Goal: Task Accomplishment & Management: Use online tool/utility

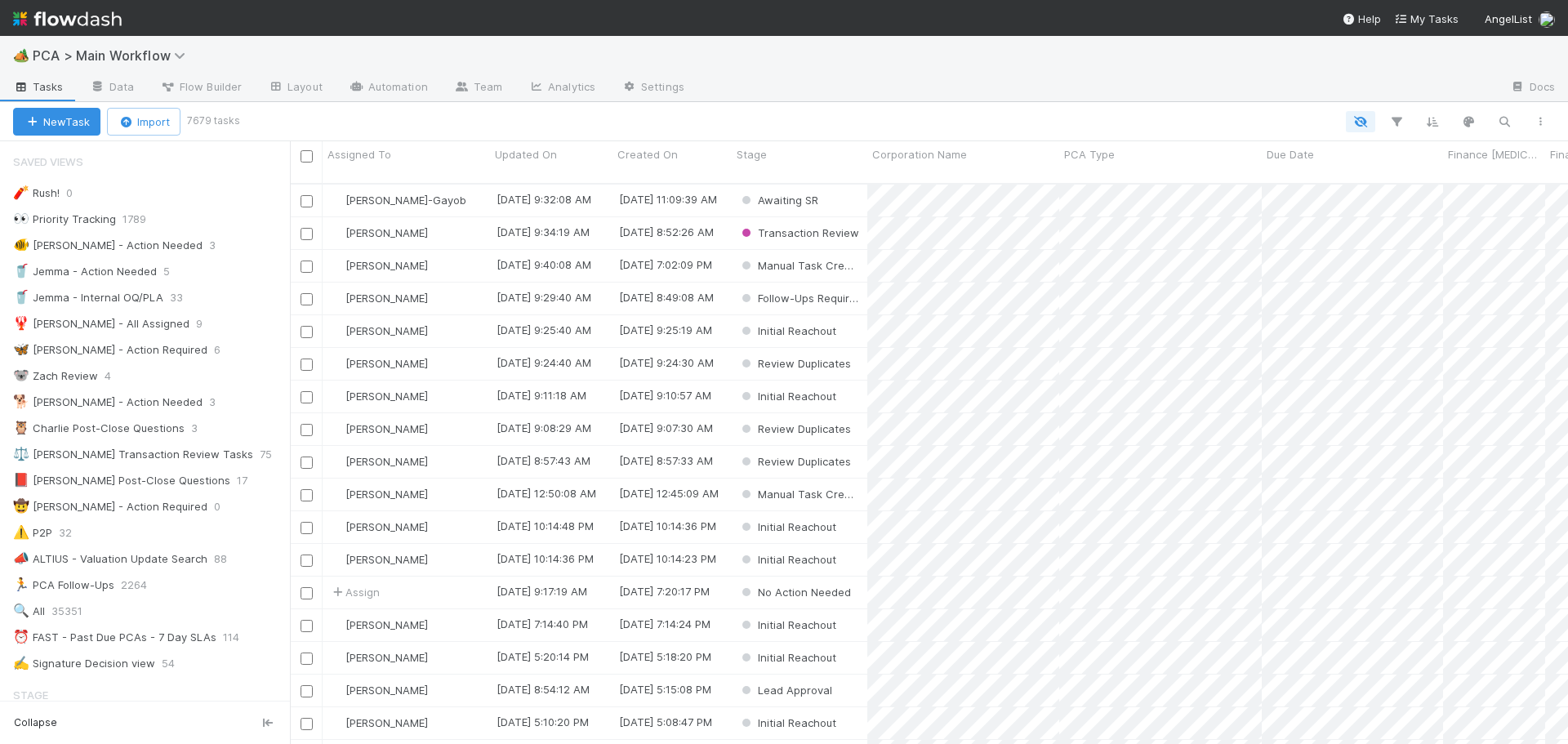
scroll to position [562, 1265]
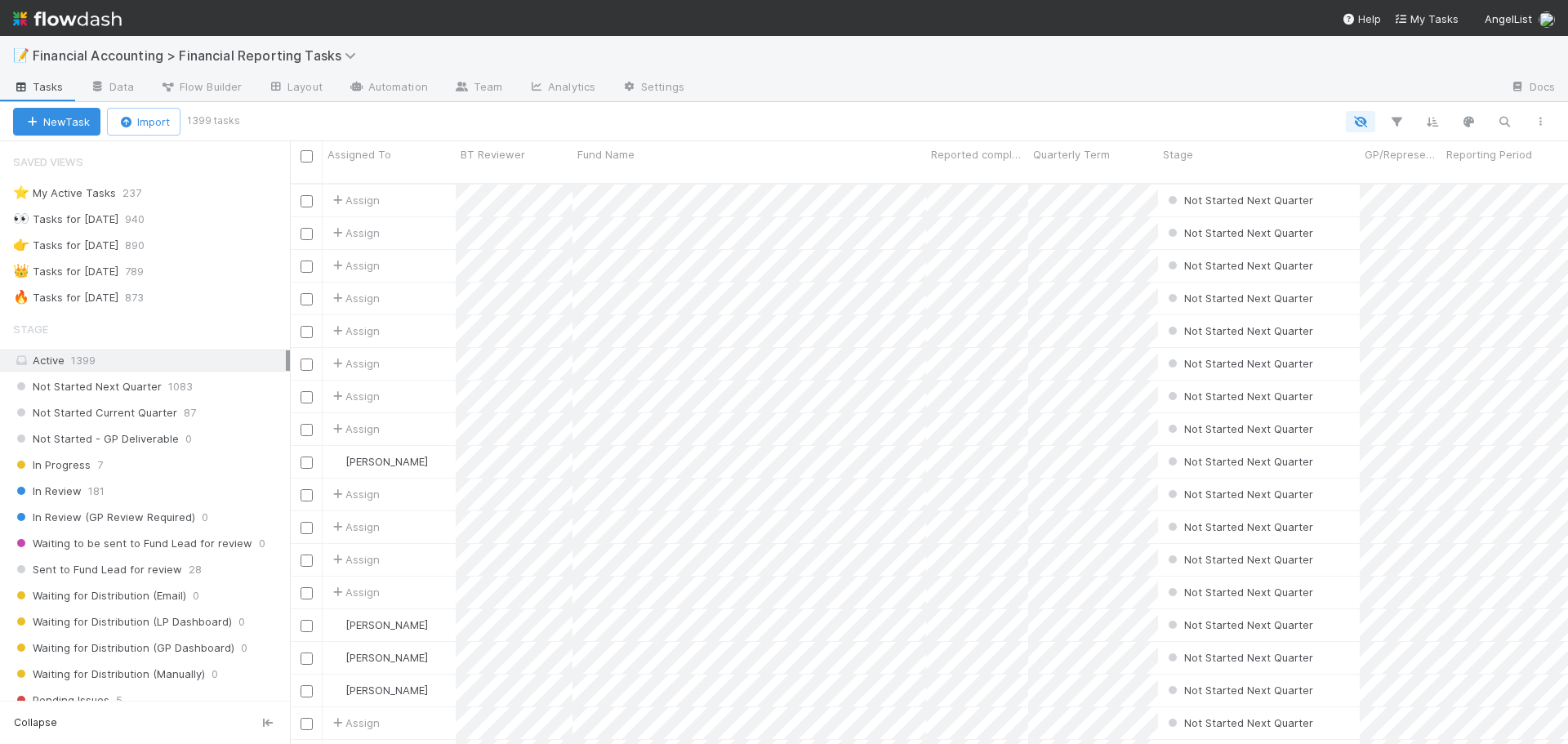
scroll to position [562, 1265]
click at [209, 297] on div "🔥 Tasks for 2025-06-30 873" at bounding box center [151, 297] width 277 height 20
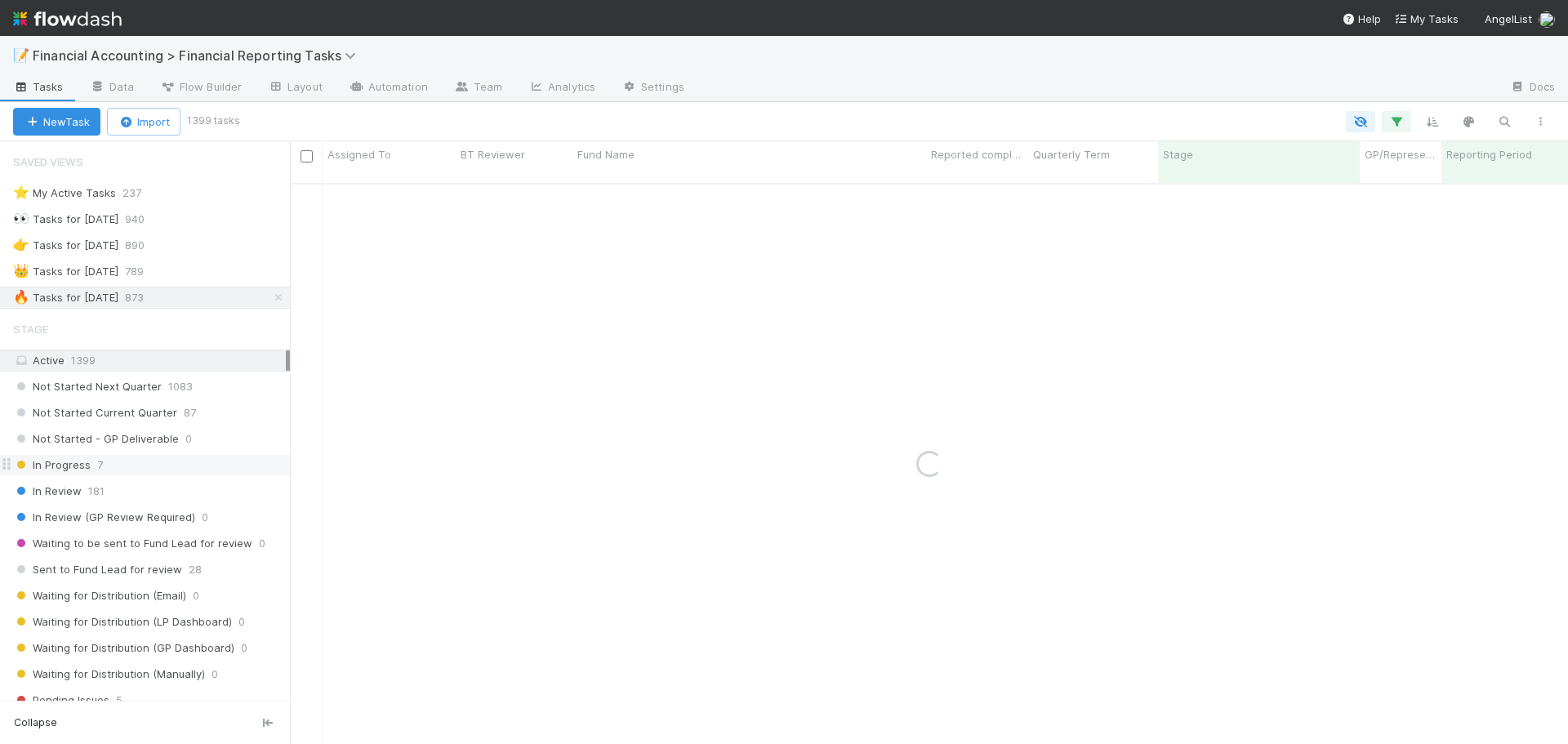
click at [142, 470] on div "In Progress 7" at bounding box center [151, 465] width 277 height 20
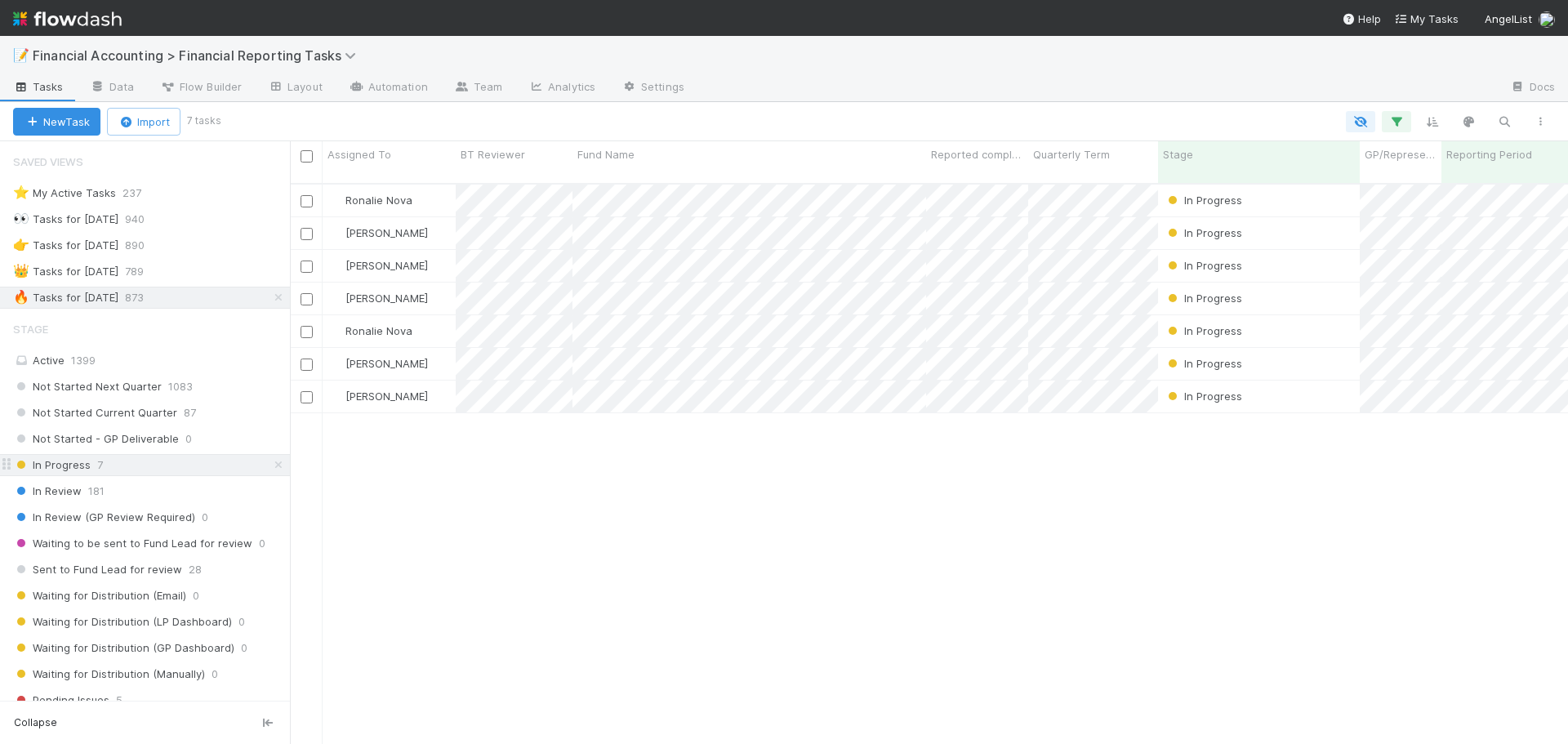
scroll to position [562, 1265]
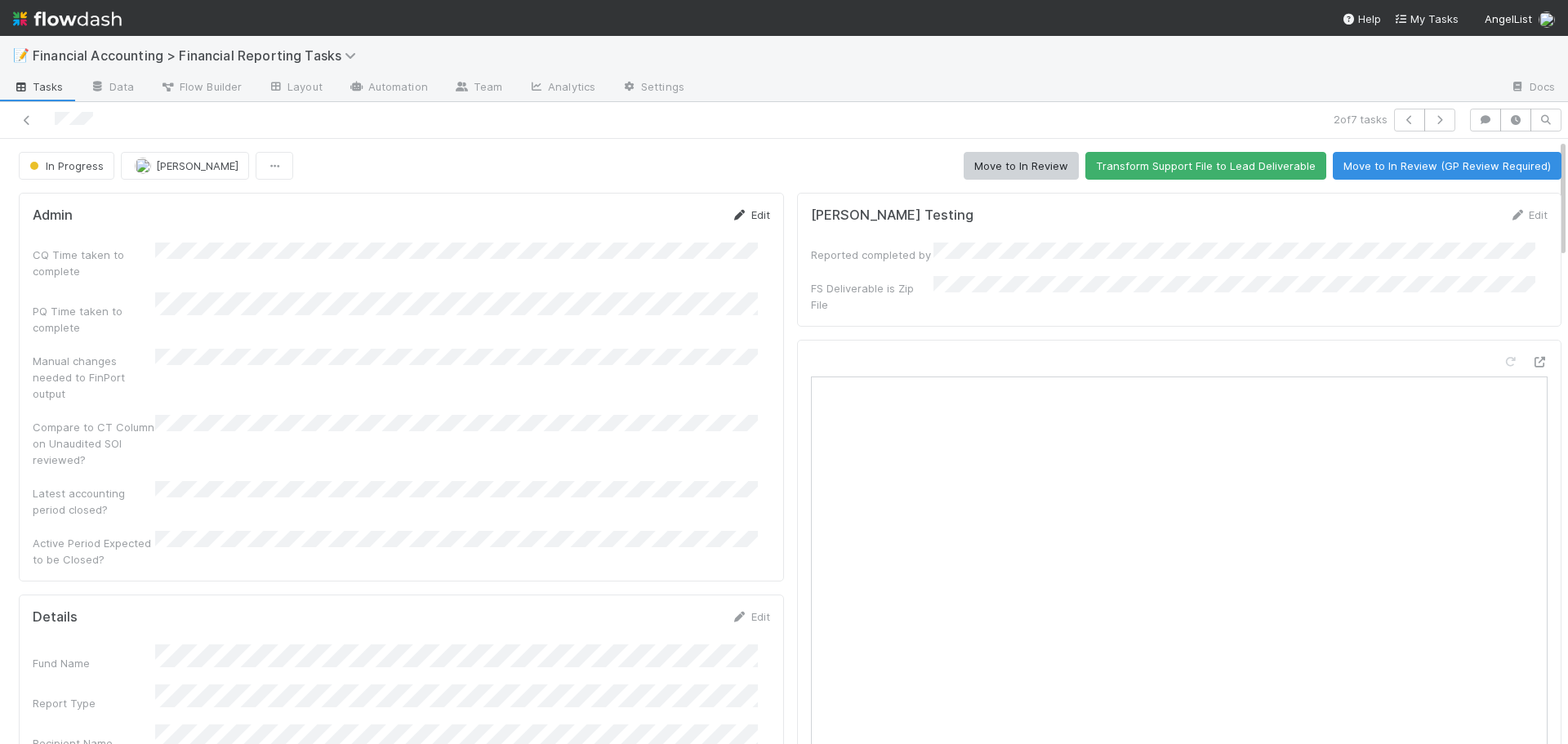
click at [751, 213] on link "Edit" at bounding box center [751, 215] width 39 height 13
drag, startPoint x: 262, startPoint y: 236, endPoint x: 262, endPoint y: 249, distance: 13.0
click at [262, 243] on form "Admin Save Cancel CQ Time taken to complete PQ Time taken to complete Manual ch…" at bounding box center [402, 412] width 737 height 412
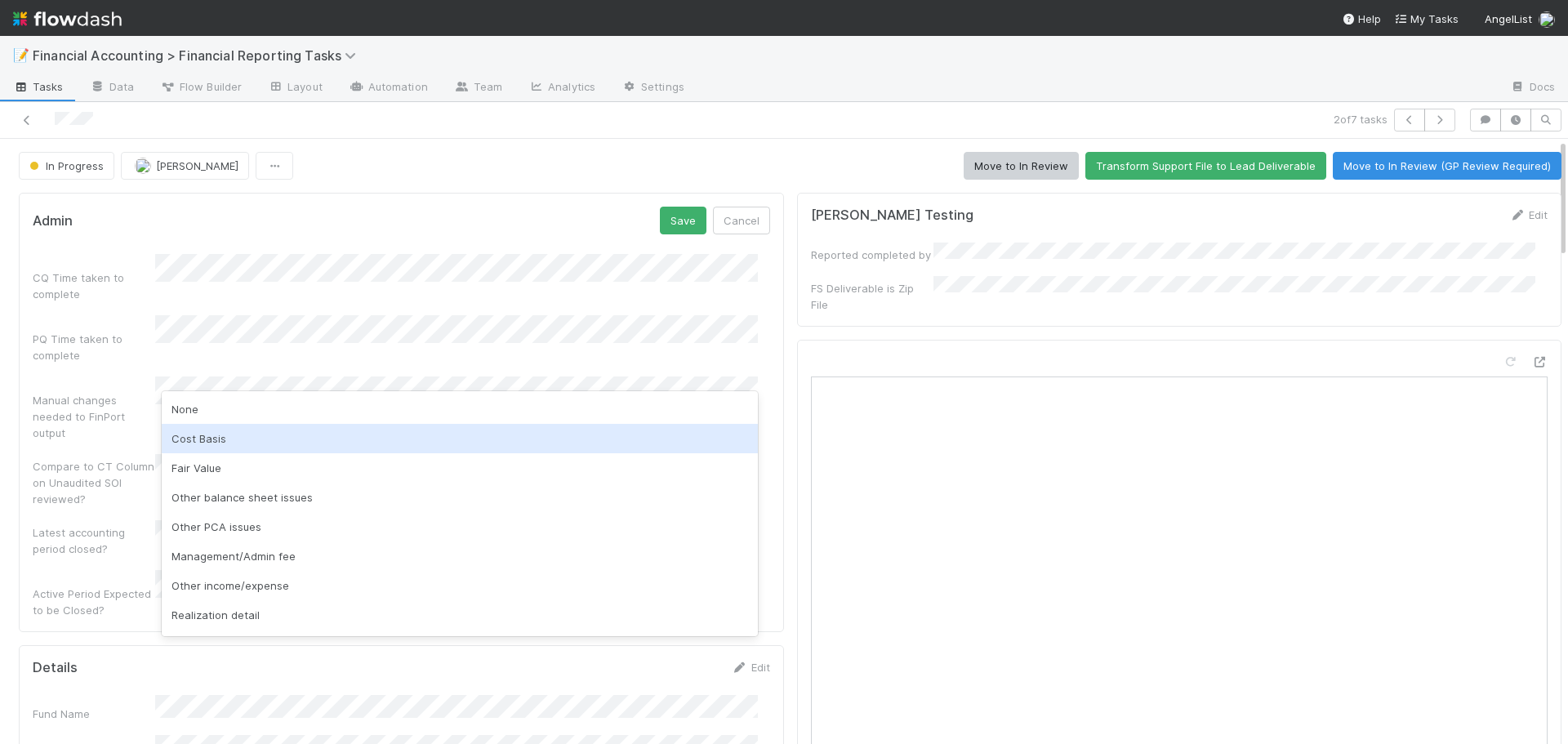
click at [193, 438] on div "Cost Basis" at bounding box center [459, 439] width 596 height 29
click at [228, 433] on div "Fair Value" at bounding box center [459, 439] width 596 height 29
click at [280, 436] on div "Other balance sheet issues" at bounding box center [459, 439] width 596 height 29
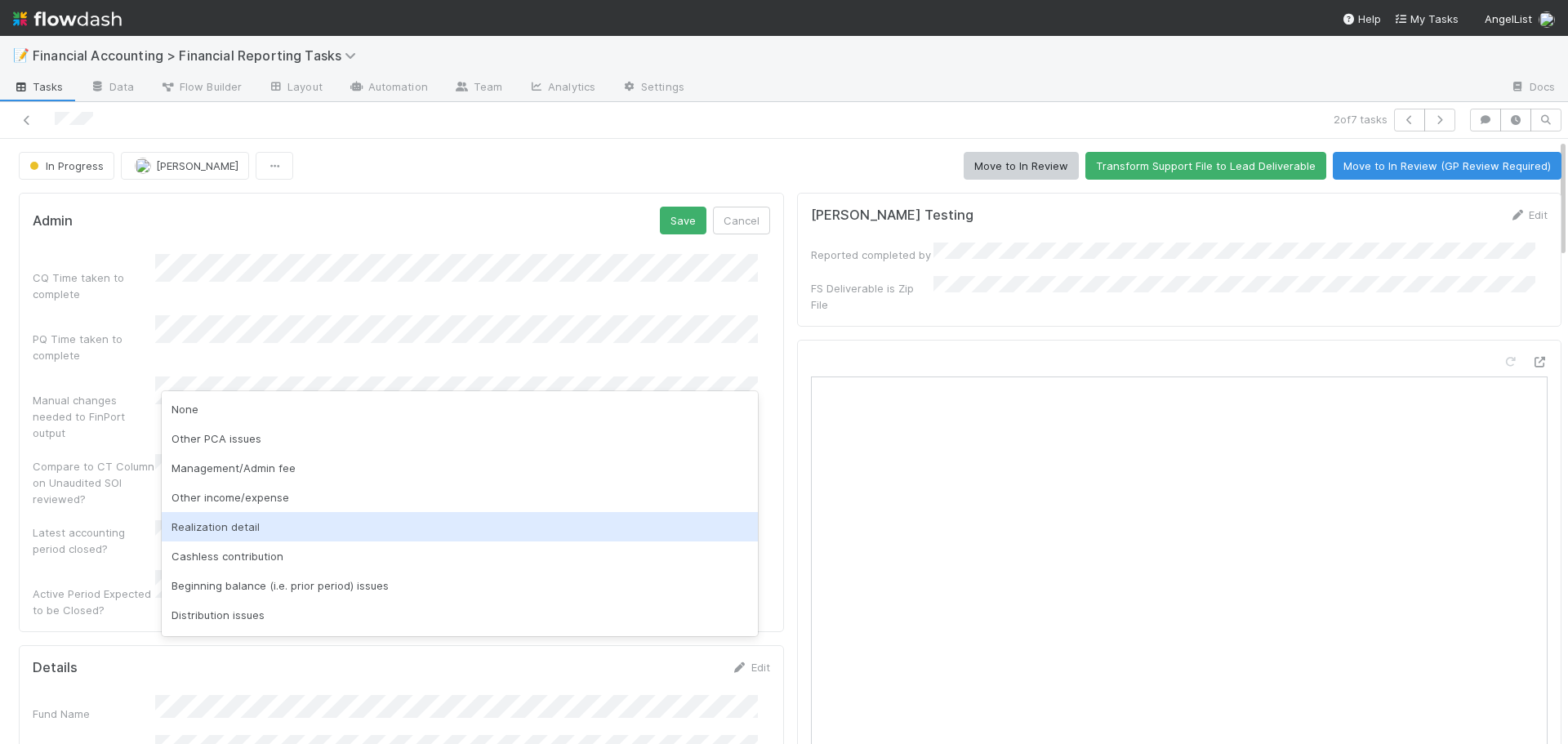
click at [314, 527] on div "Realization detail" at bounding box center [459, 527] width 596 height 29
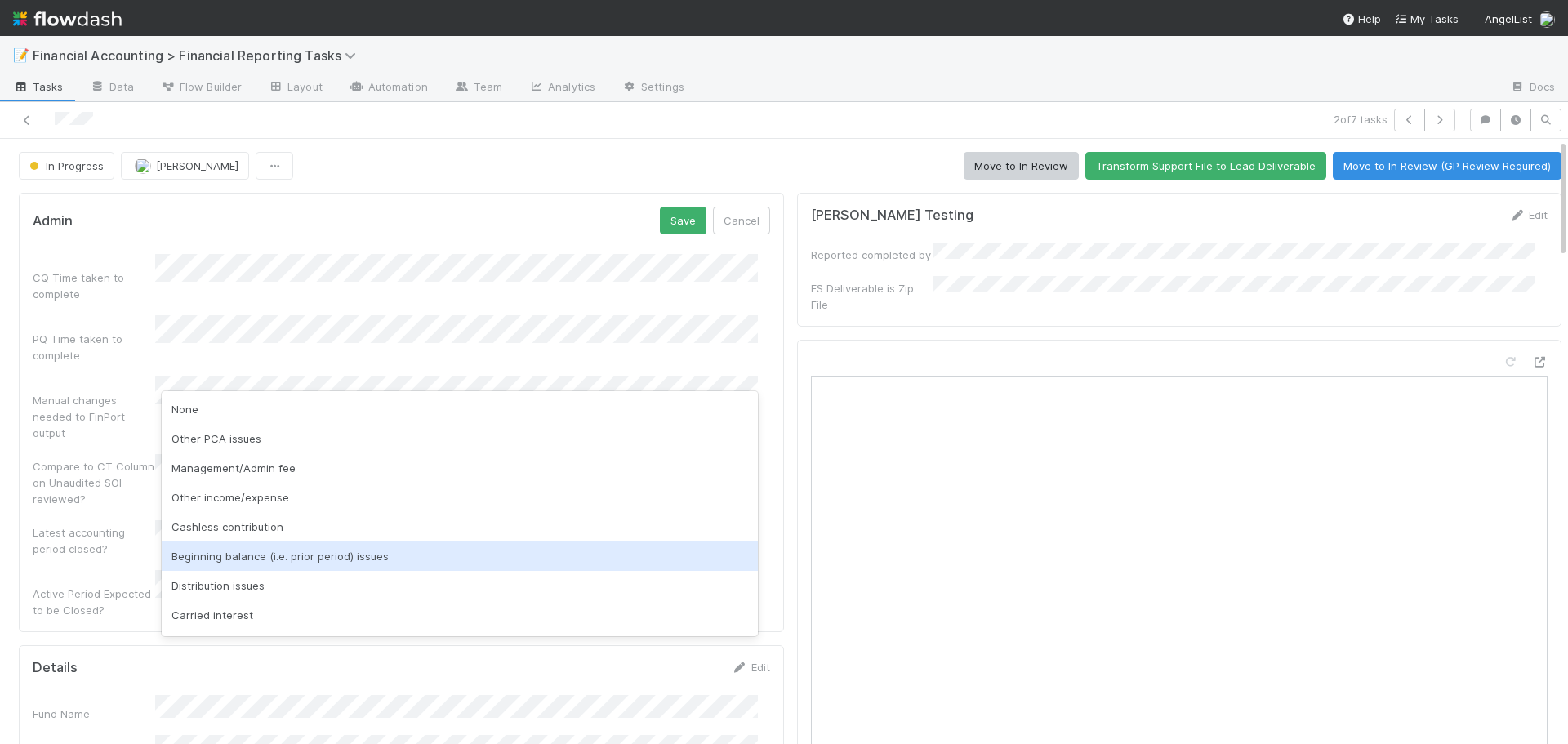
scroll to position [82, 0]
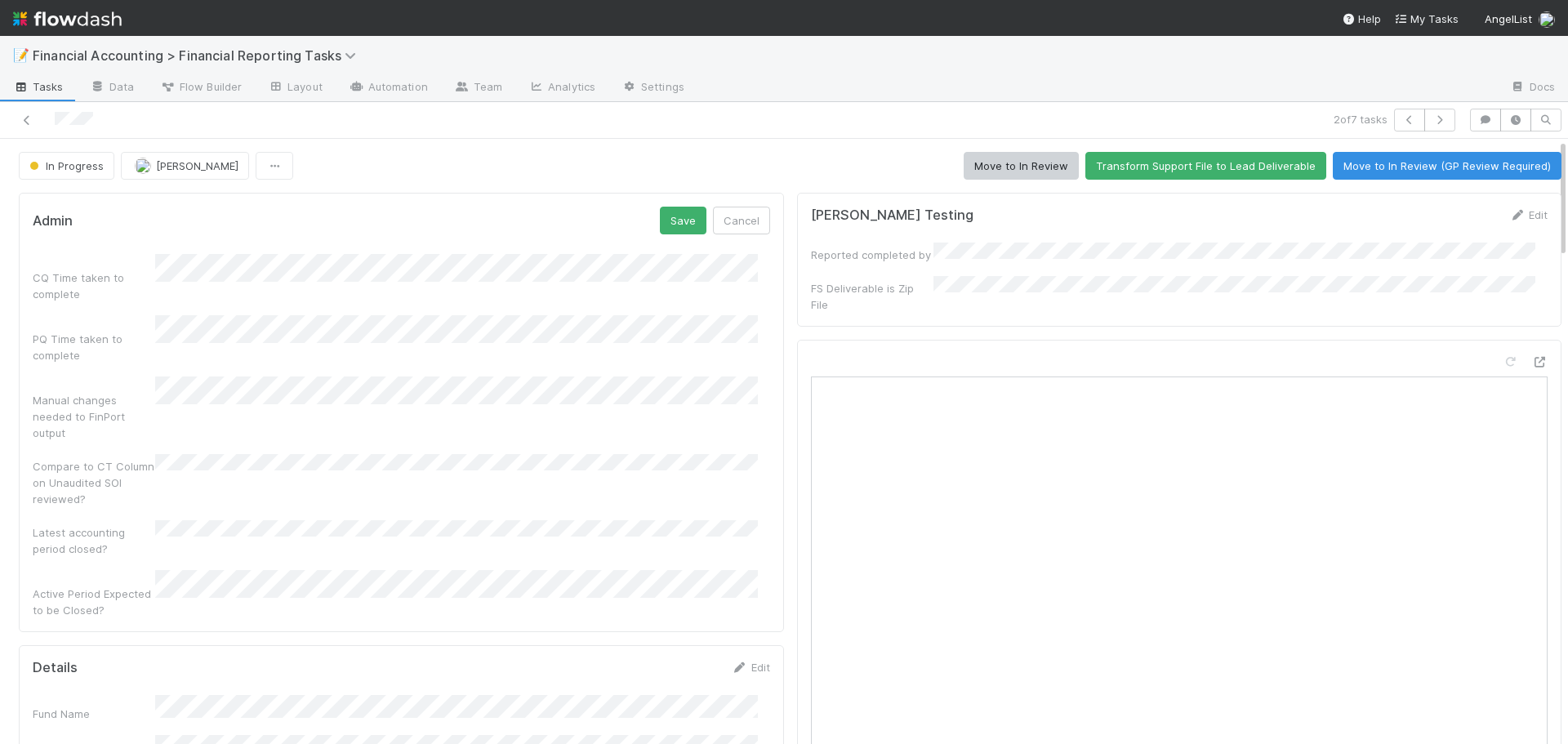
click at [403, 220] on div "Admin Save Cancel" at bounding box center [402, 220] width 737 height 28
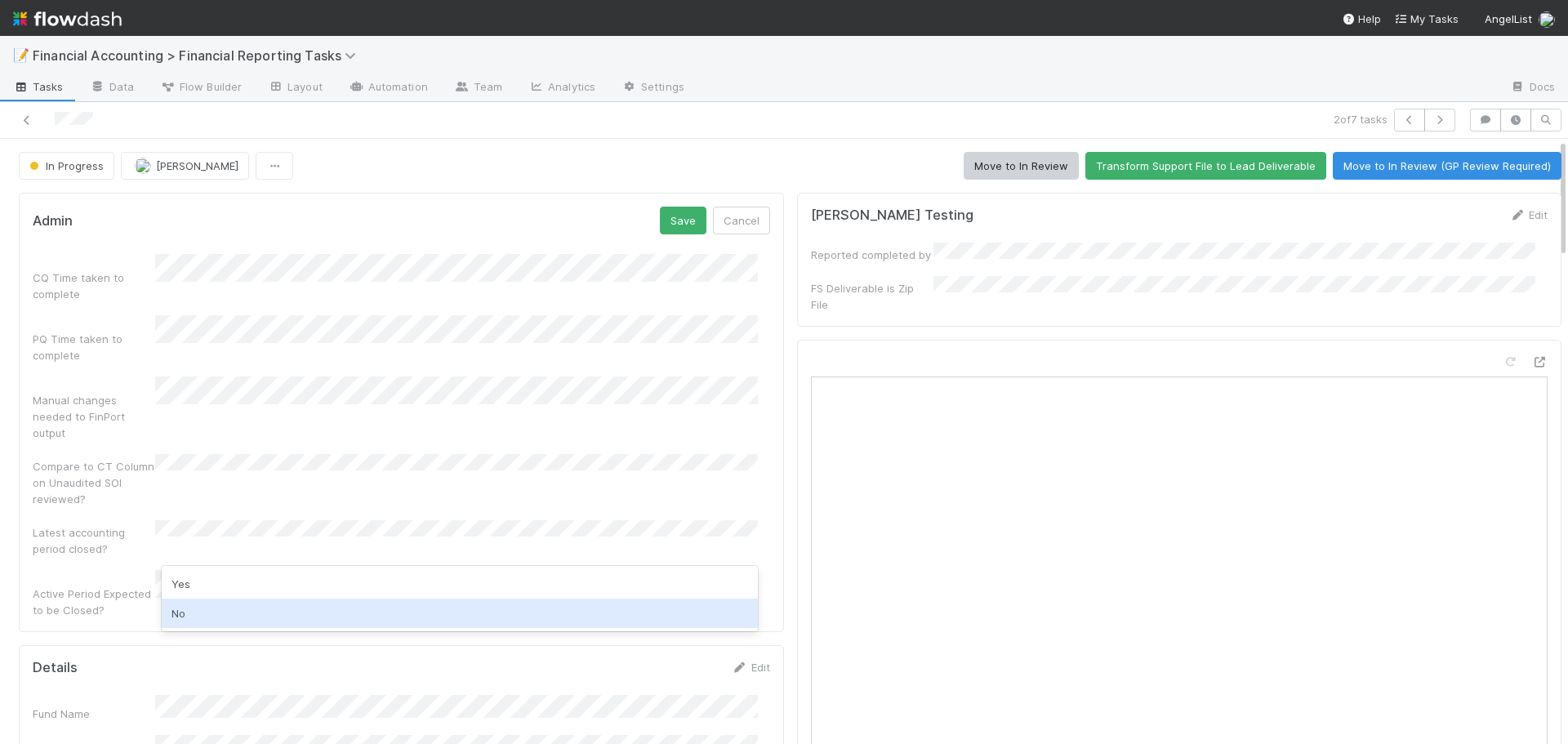
click at [243, 623] on div "No" at bounding box center [459, 614] width 596 height 29
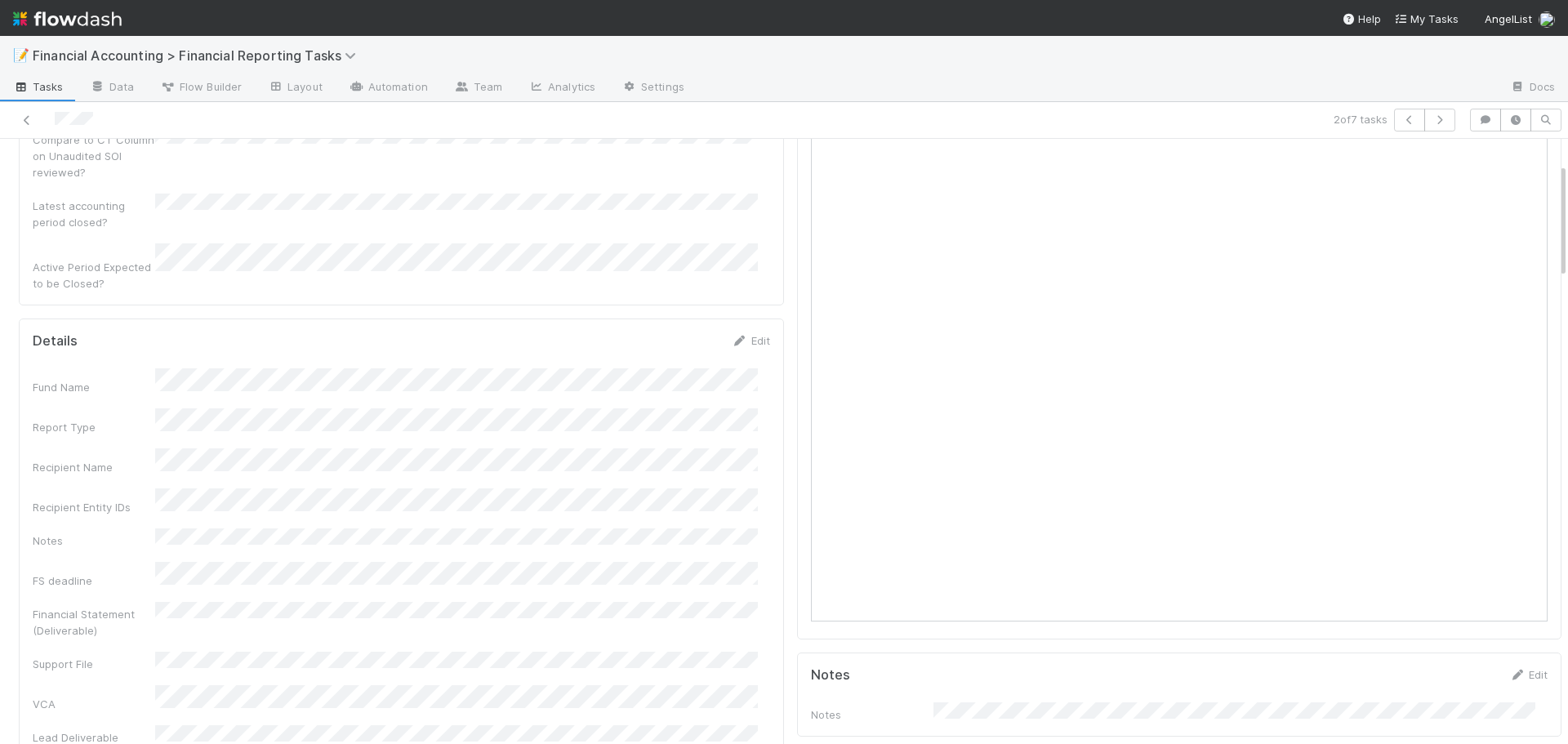
scroll to position [0, 0]
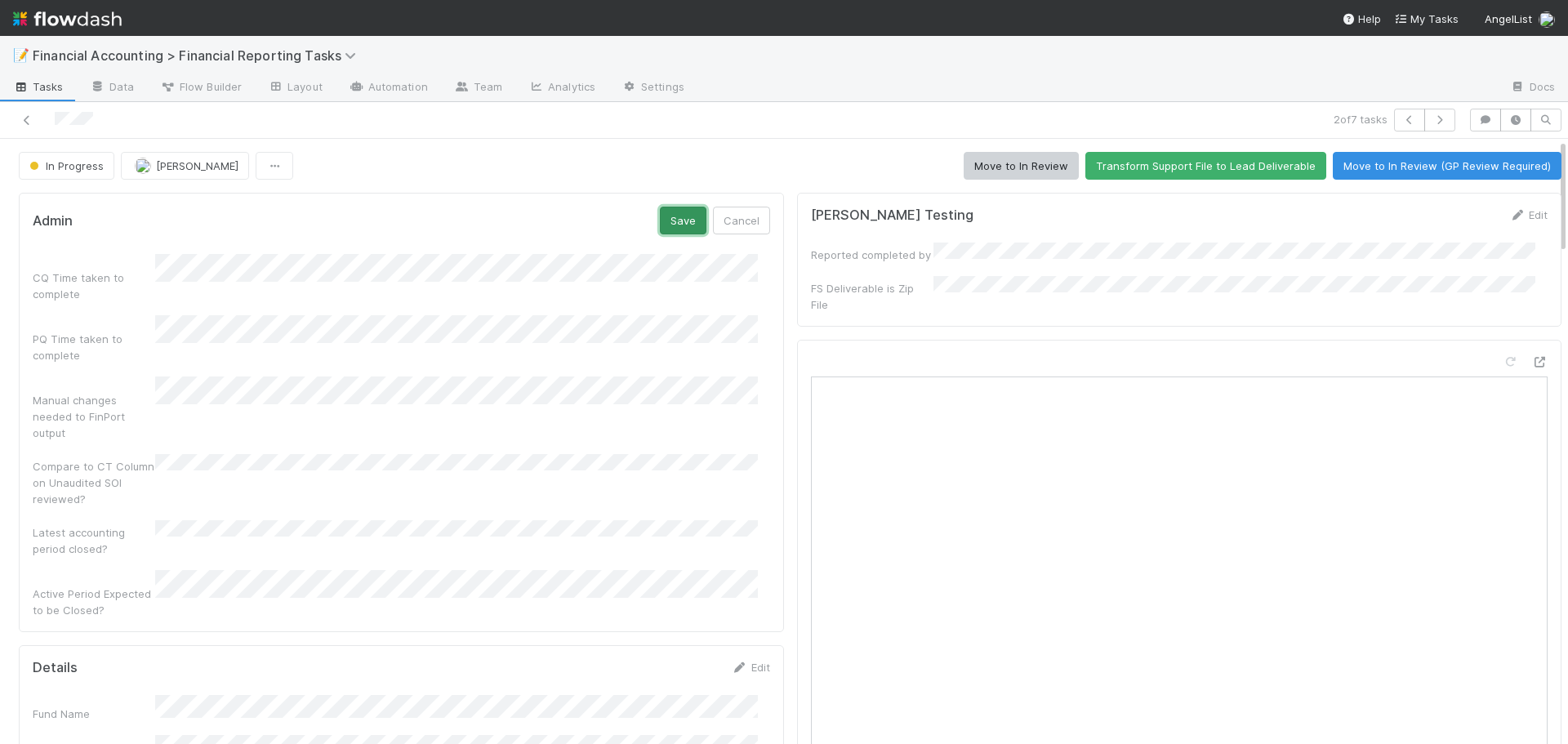
click at [665, 226] on button "Save" at bounding box center [683, 220] width 47 height 28
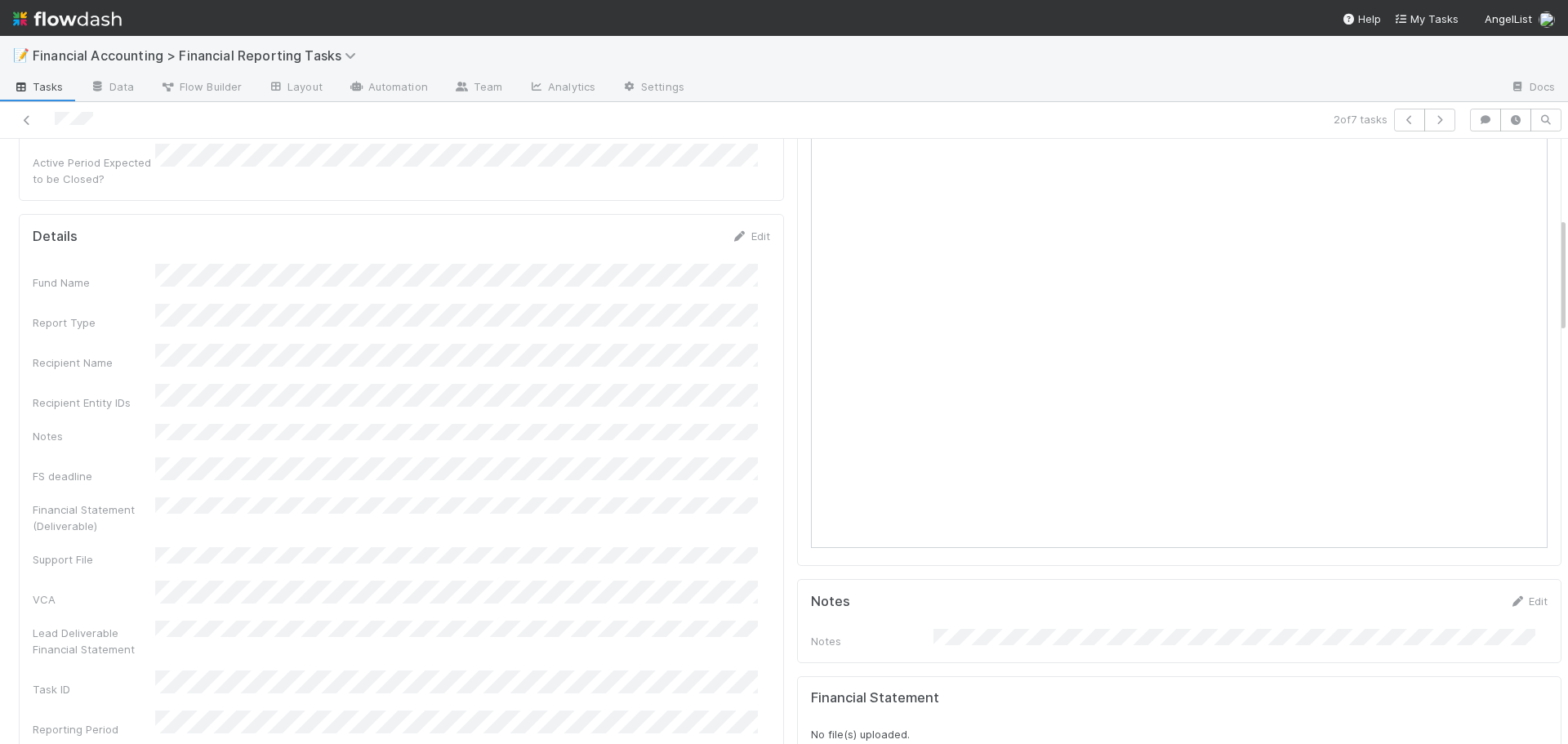
scroll to position [408, 0]
click at [750, 221] on link "Edit" at bounding box center [751, 228] width 39 height 13
click at [752, 221] on link "Edit" at bounding box center [751, 228] width 39 height 13
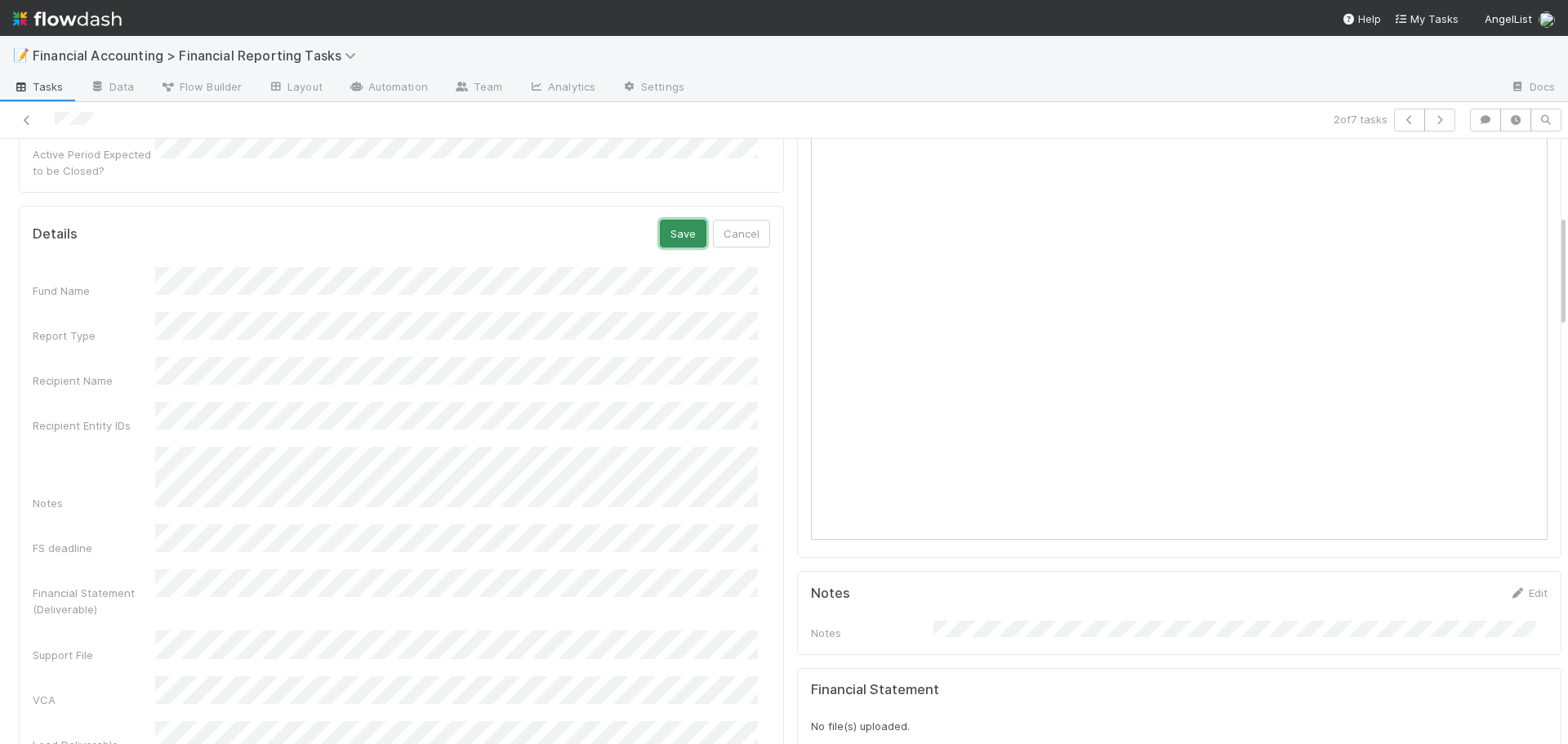
click at [668, 220] on button "Save" at bounding box center [683, 234] width 47 height 28
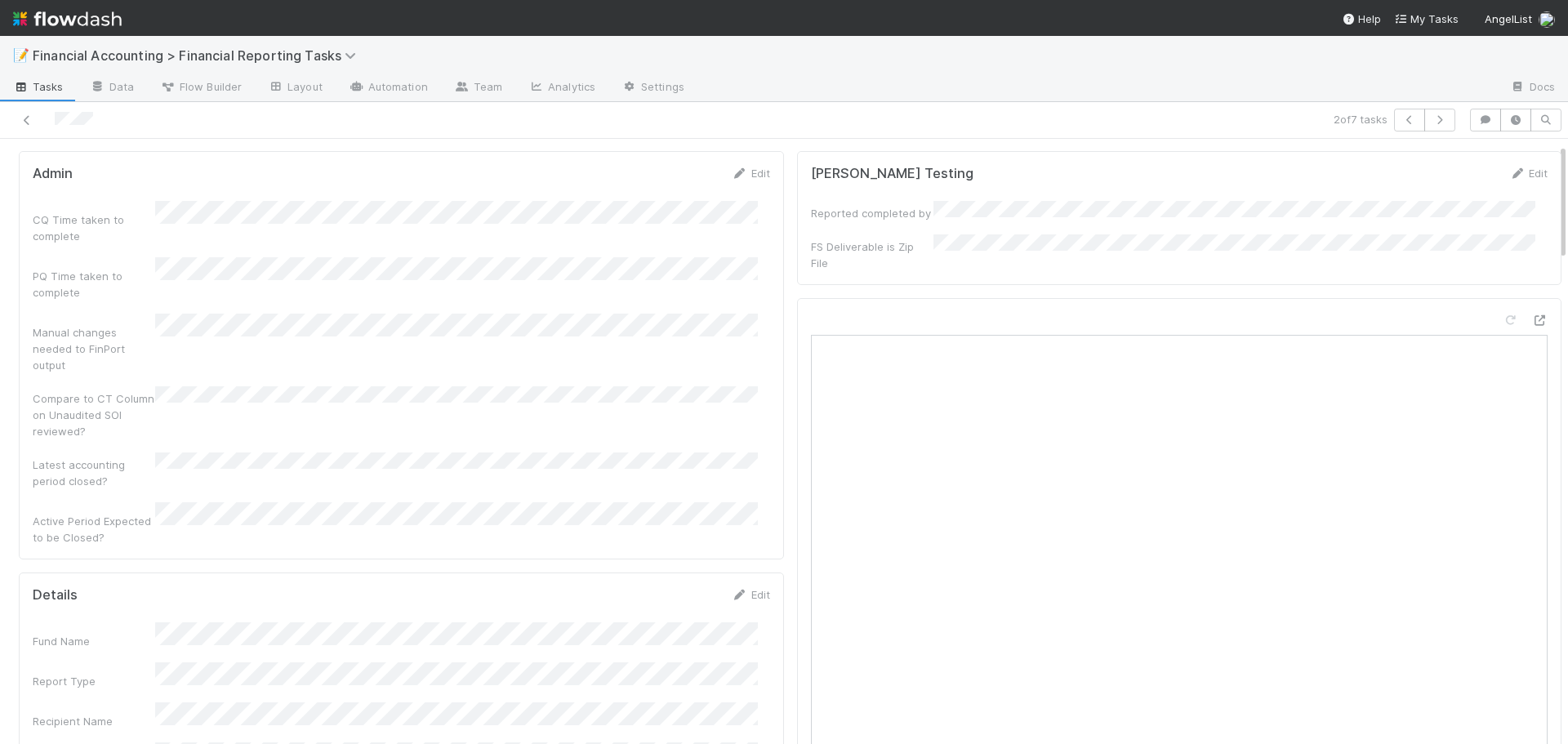
scroll to position [0, 0]
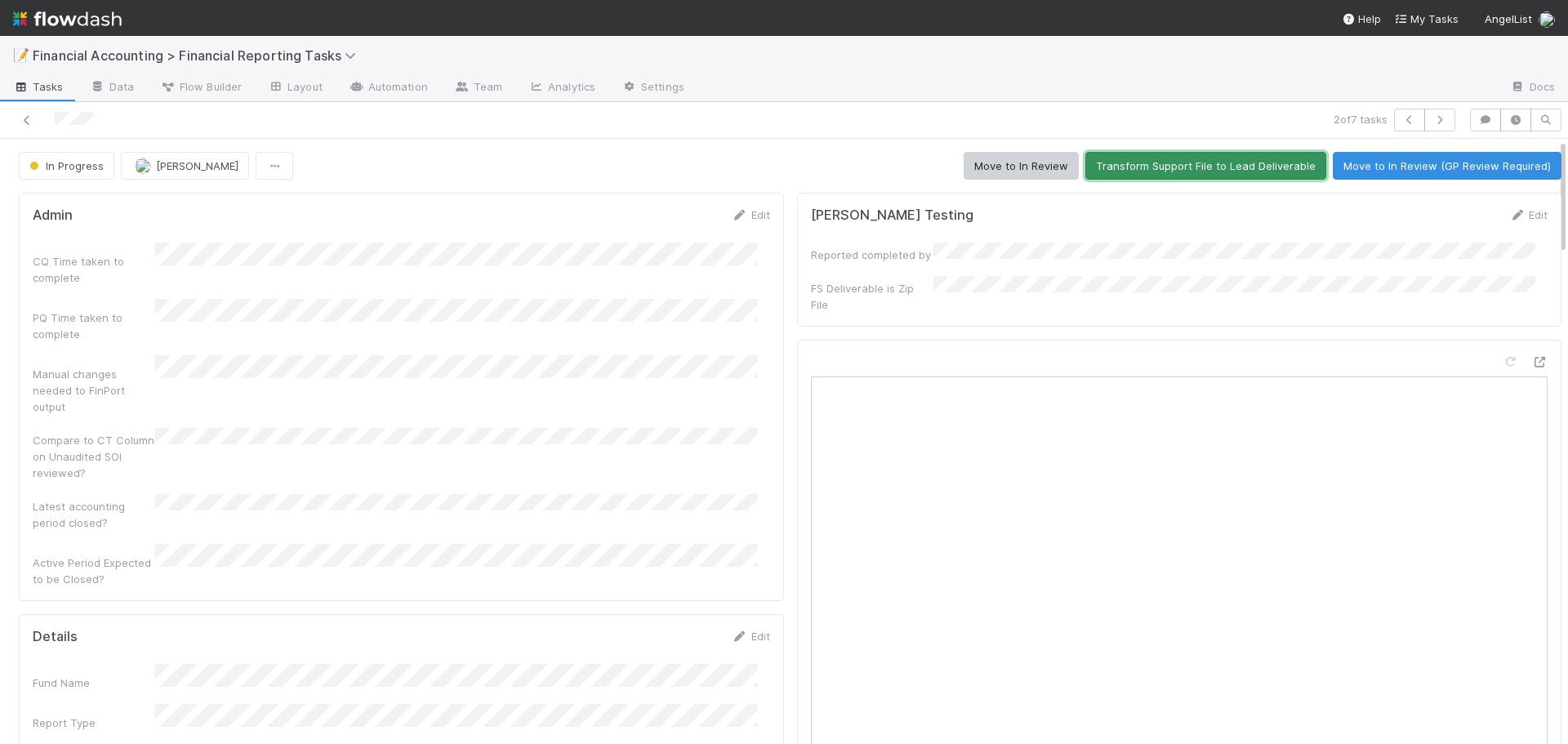
click at [1119, 169] on button "Transform Support File to Lead Deliverable" at bounding box center [1205, 166] width 241 height 28
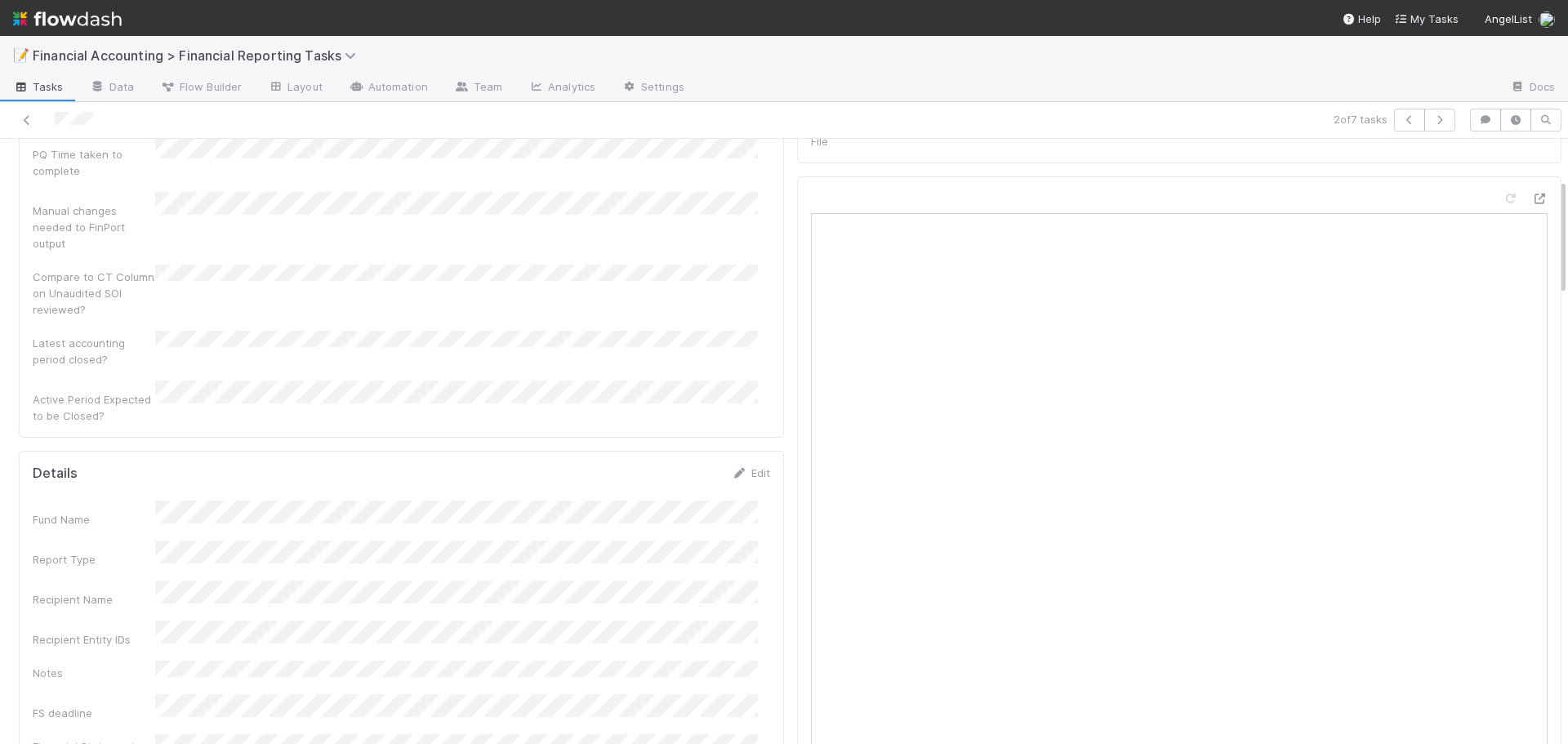
scroll to position [245, 0]
click at [749, 384] on link "Edit" at bounding box center [751, 391] width 39 height 13
click at [680, 383] on button "Save" at bounding box center [683, 397] width 47 height 28
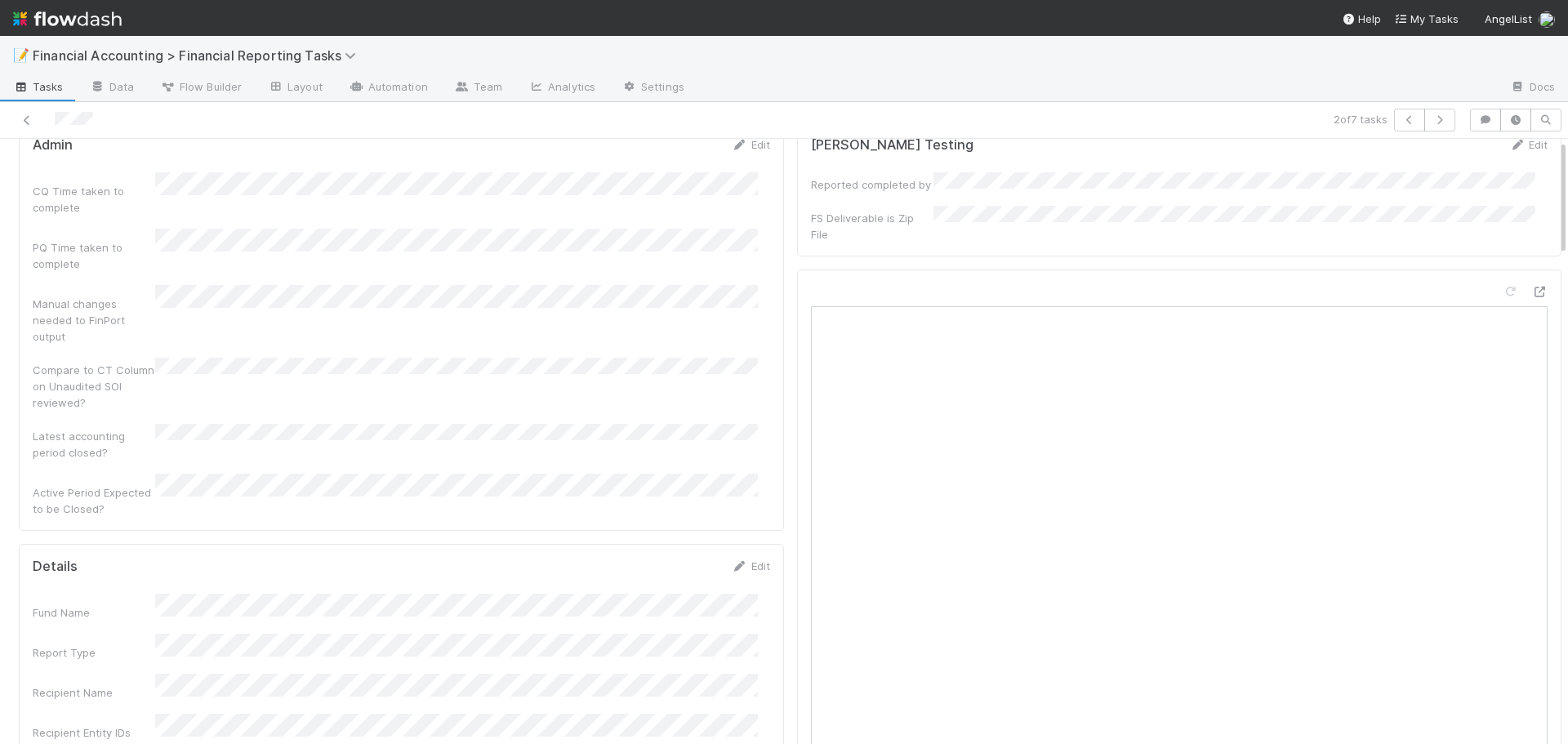
scroll to position [0, 0]
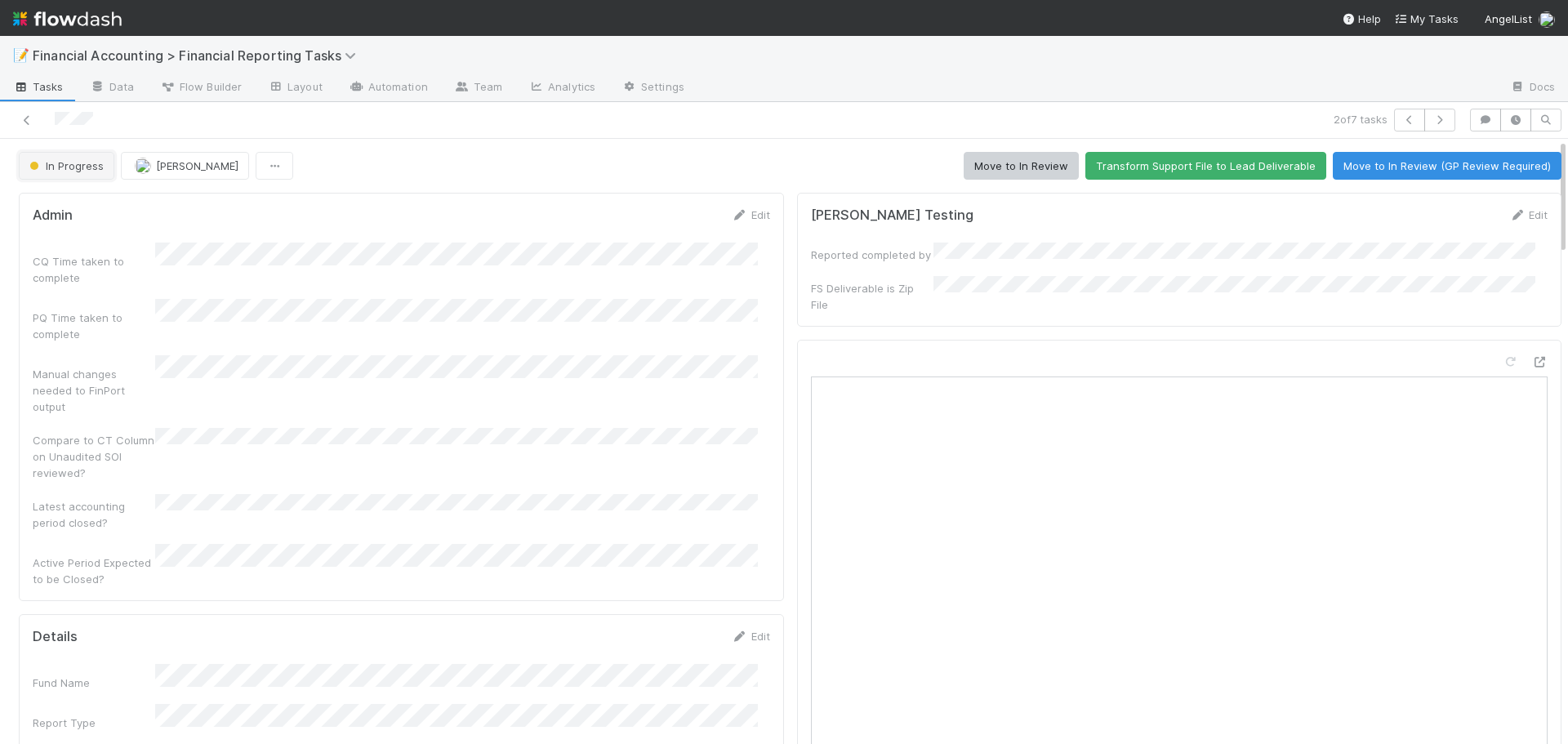
click at [86, 165] on span "In Progress" at bounding box center [64, 166] width 78 height 13
click at [581, 173] on div at bounding box center [784, 372] width 1568 height 744
click at [1018, 158] on button "Move to In Review" at bounding box center [1021, 166] width 116 height 28
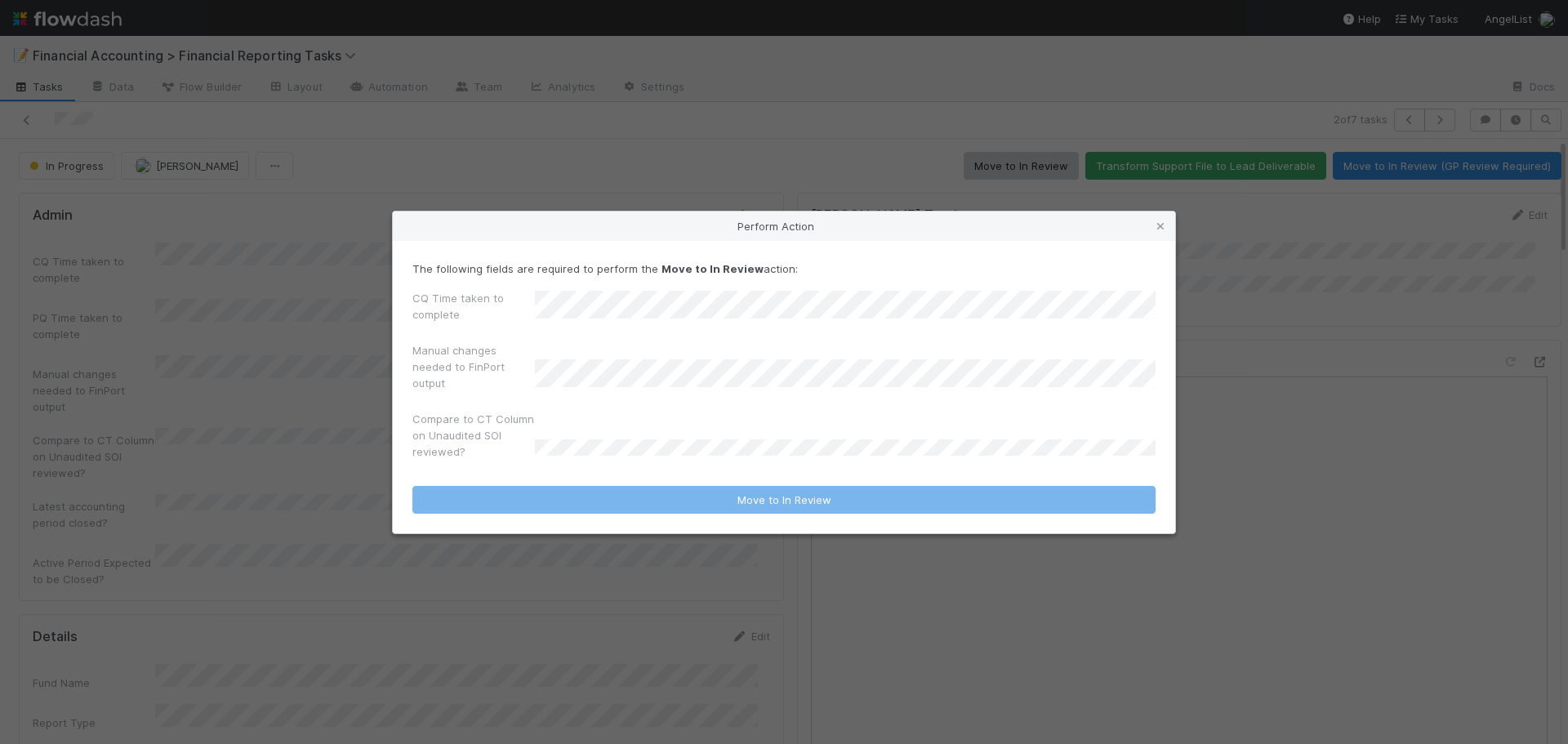
click at [613, 439] on div "Compare to CT Column on Unaudited SOI reviewed?" at bounding box center [784, 439] width 743 height 56
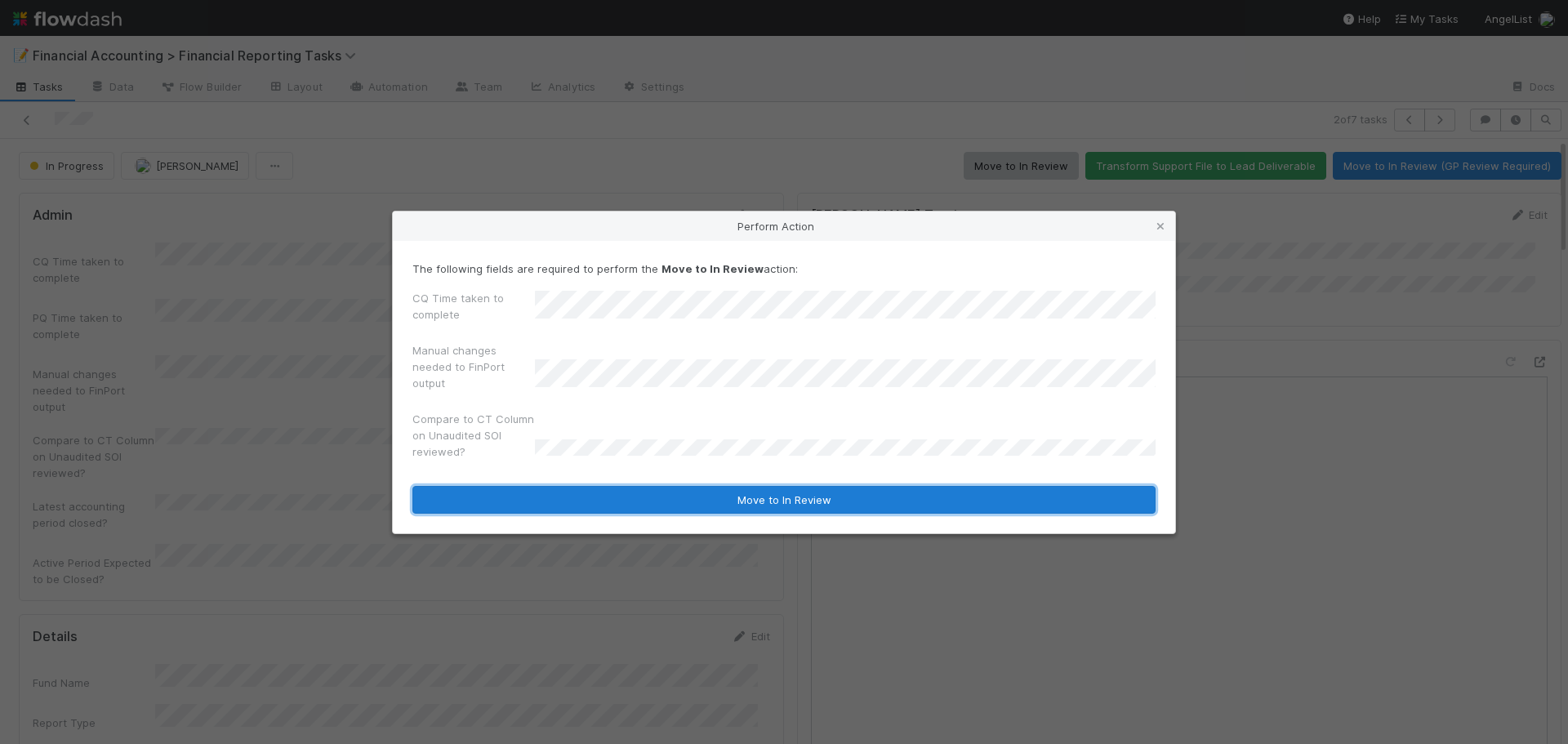
click at [690, 488] on button "Move to In Review" at bounding box center [784, 500] width 743 height 28
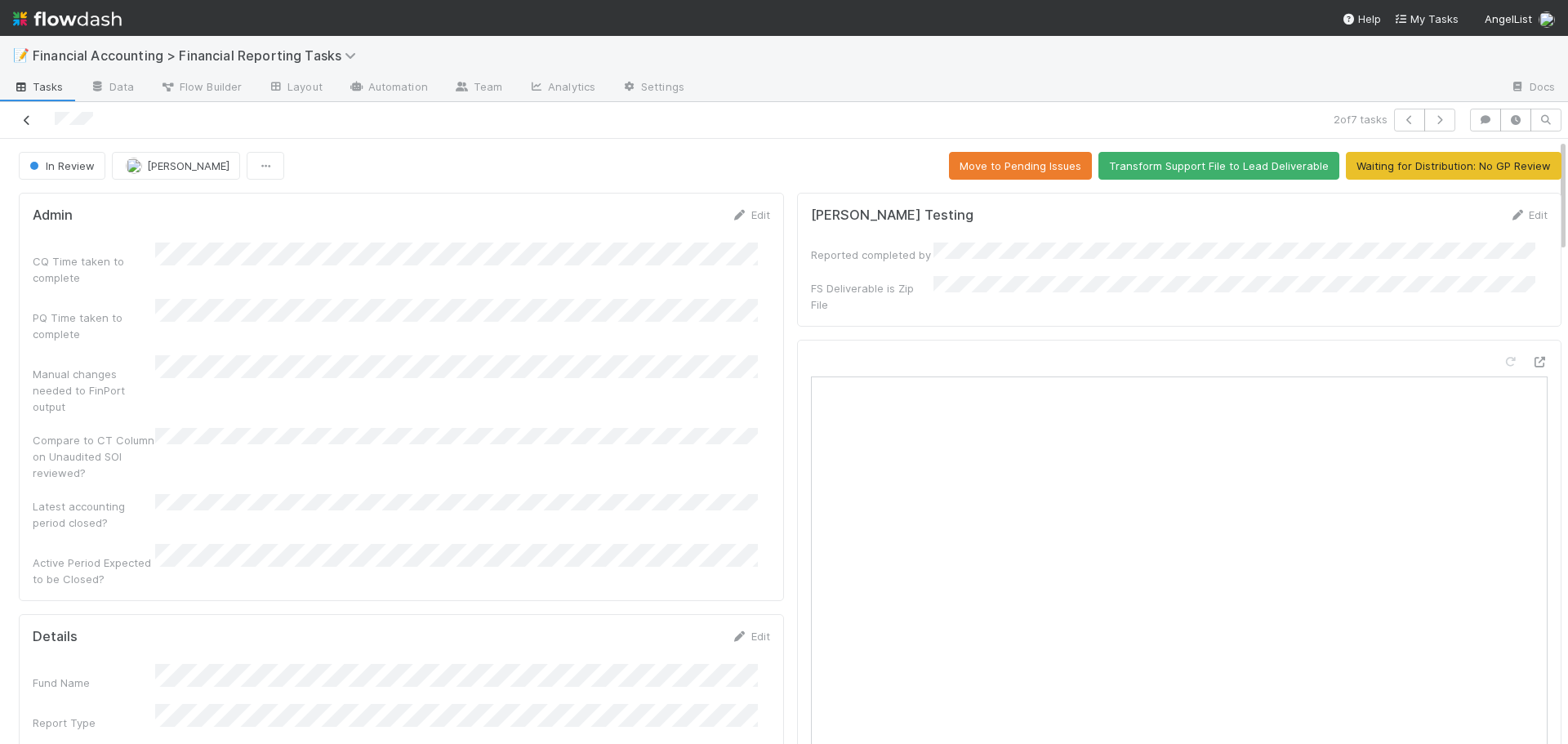
click at [21, 118] on icon at bounding box center [27, 121] width 17 height 11
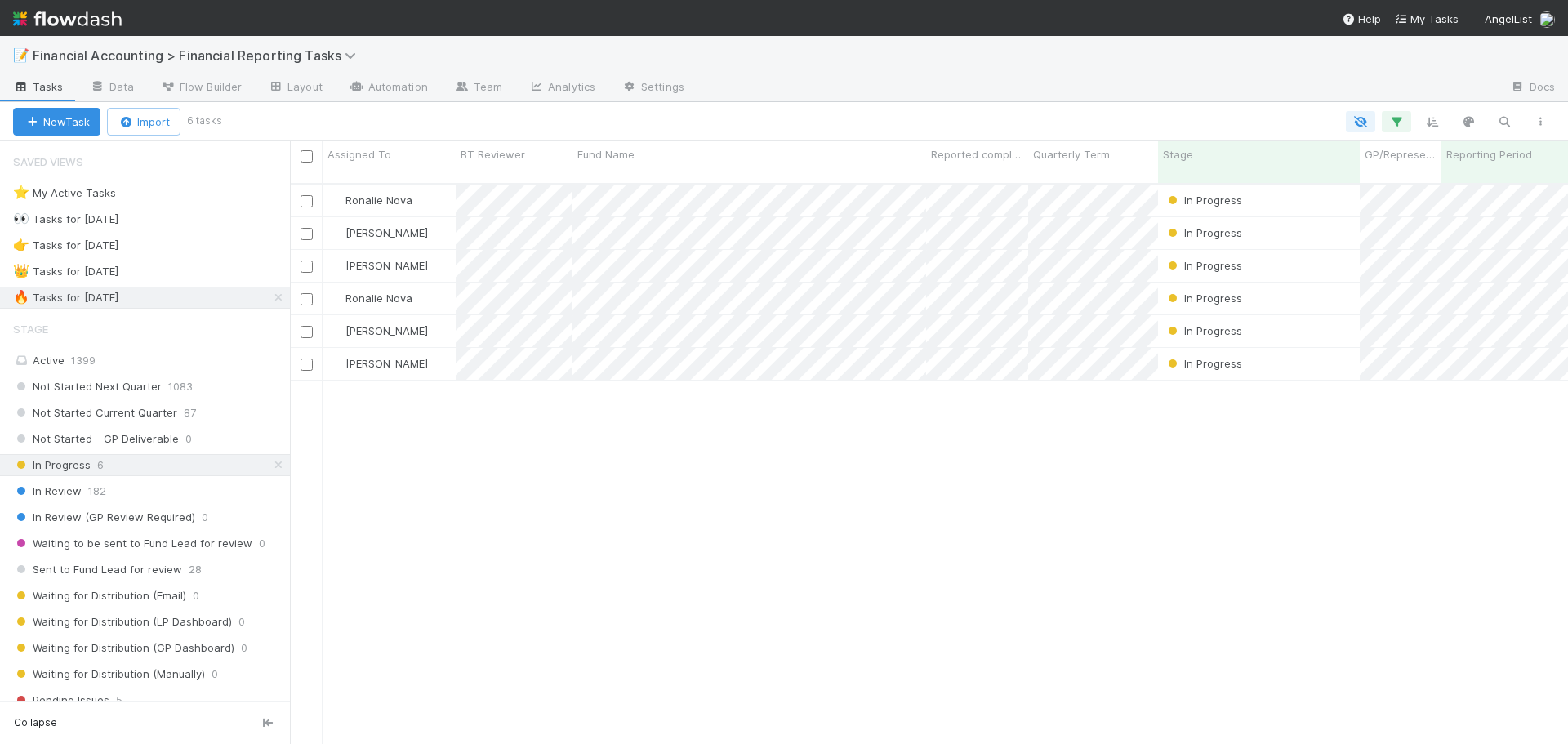
scroll to position [562, 1265]
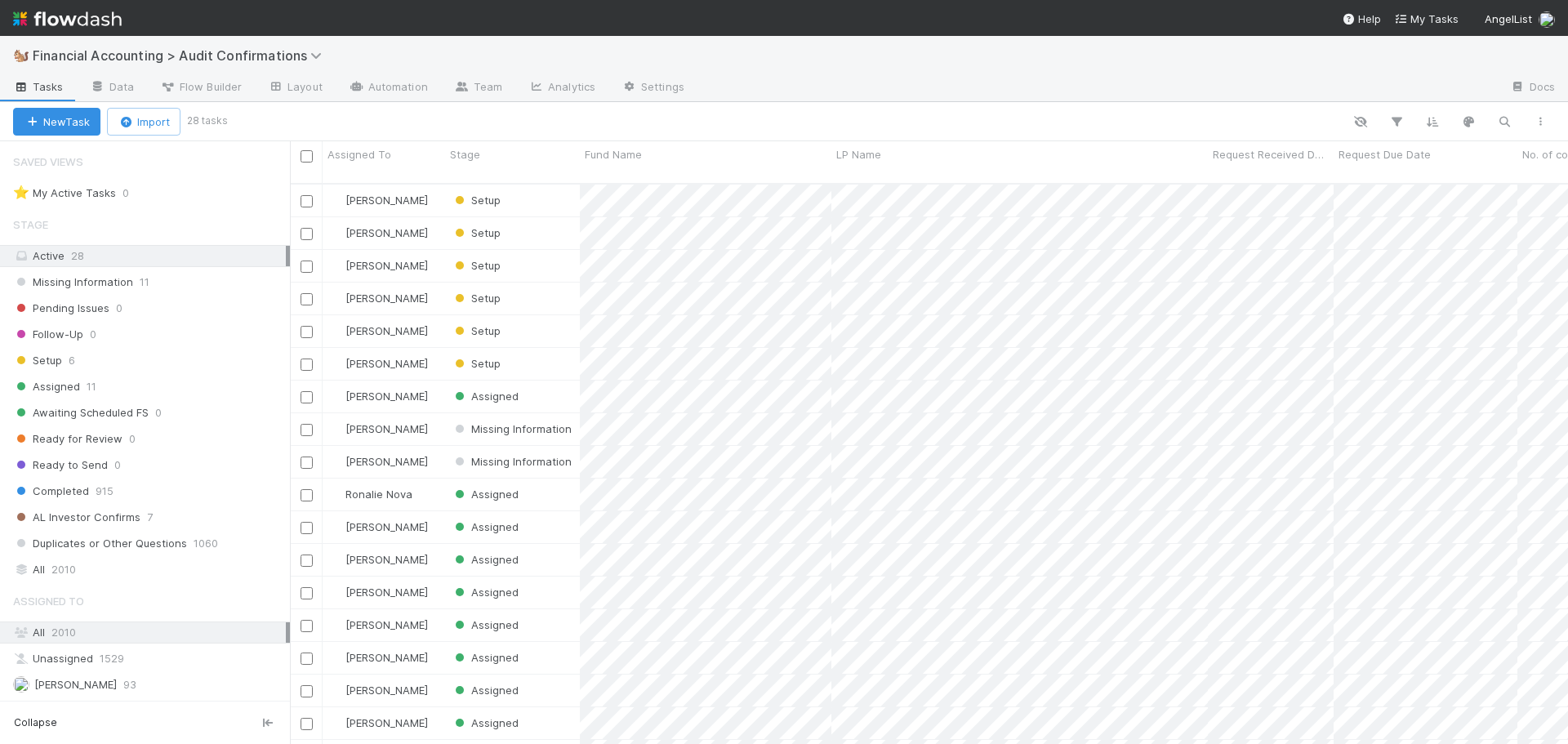
scroll to position [562, 1265]
click at [533, 149] on div "Stage" at bounding box center [513, 154] width 126 height 17
click at [531, 183] on div "Sort First → Last" at bounding box center [544, 185] width 186 height 25
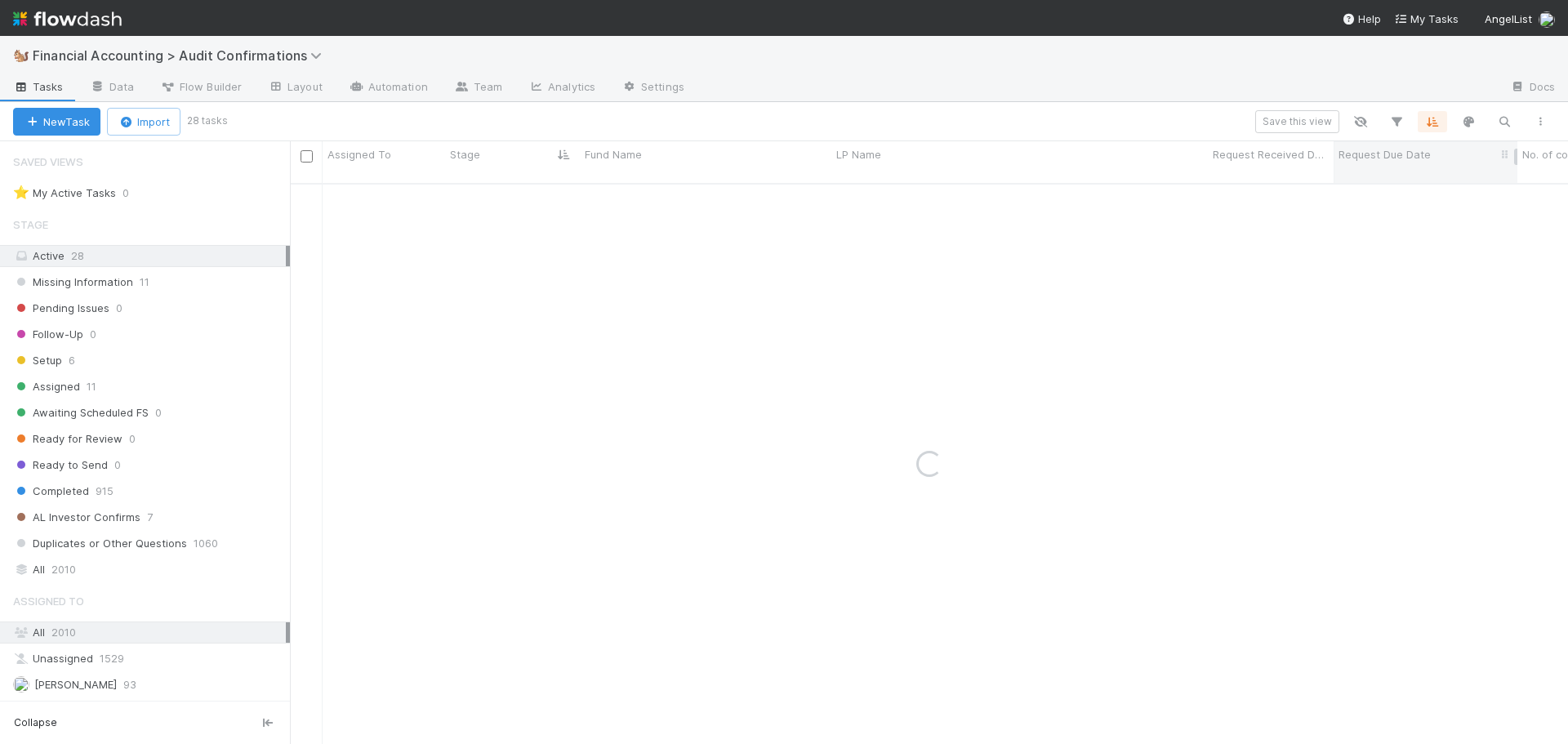
click at [1455, 150] on div "Request Due Date" at bounding box center [1426, 154] width 175 height 17
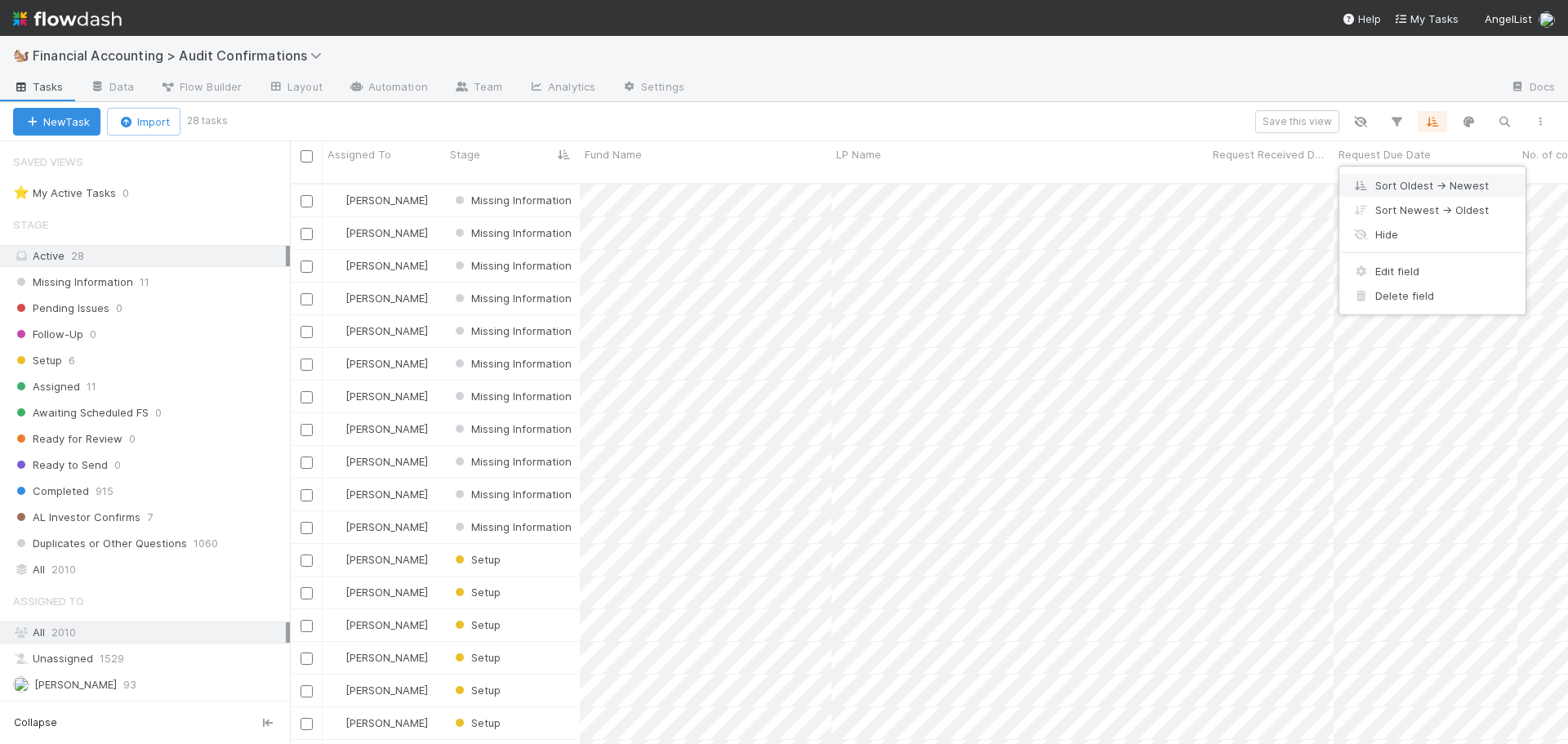
click at [1458, 190] on div "Sort Oldest → Newest" at bounding box center [1431, 185] width 186 height 25
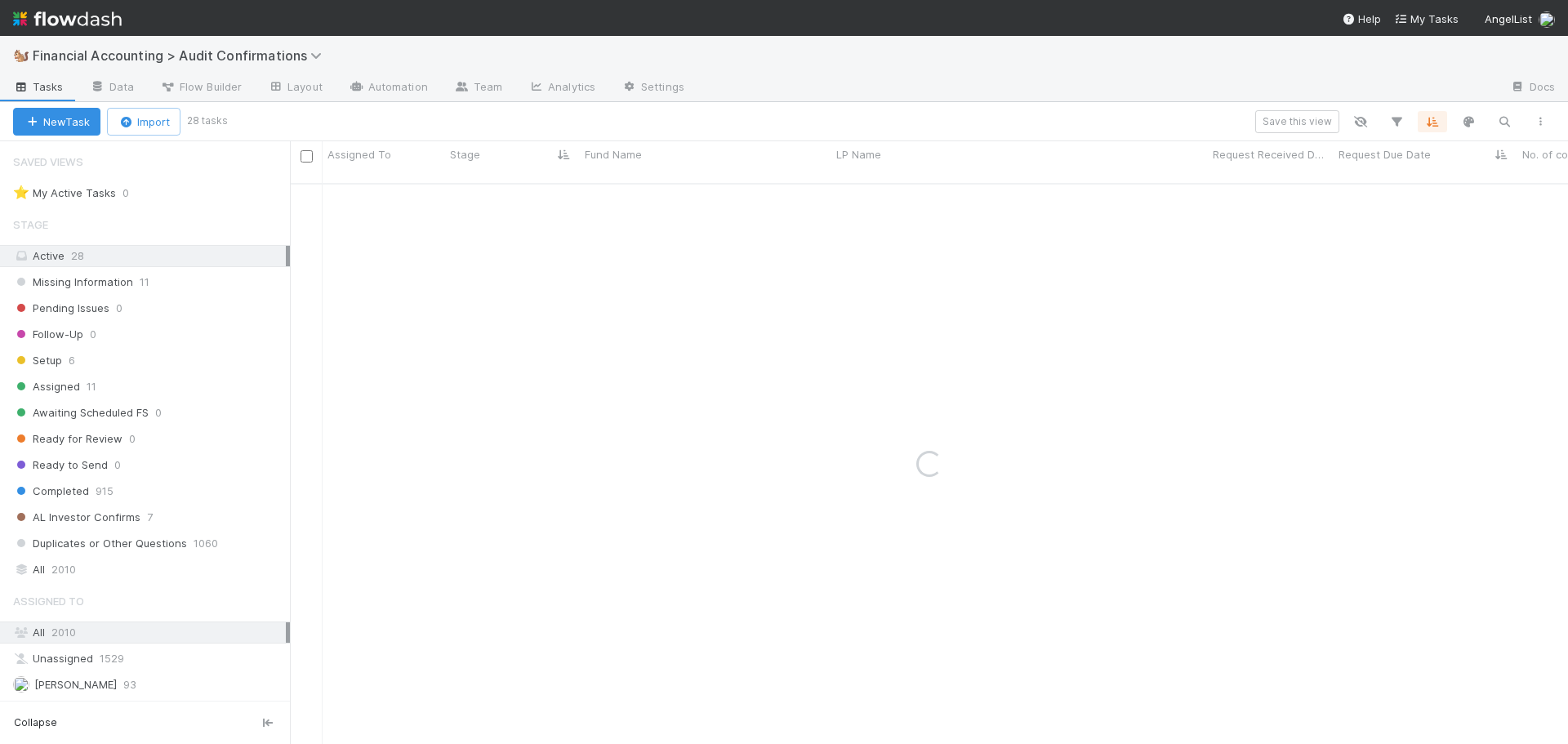
click at [1458, 190] on div "Loading..." at bounding box center [929, 464] width 1278 height 560
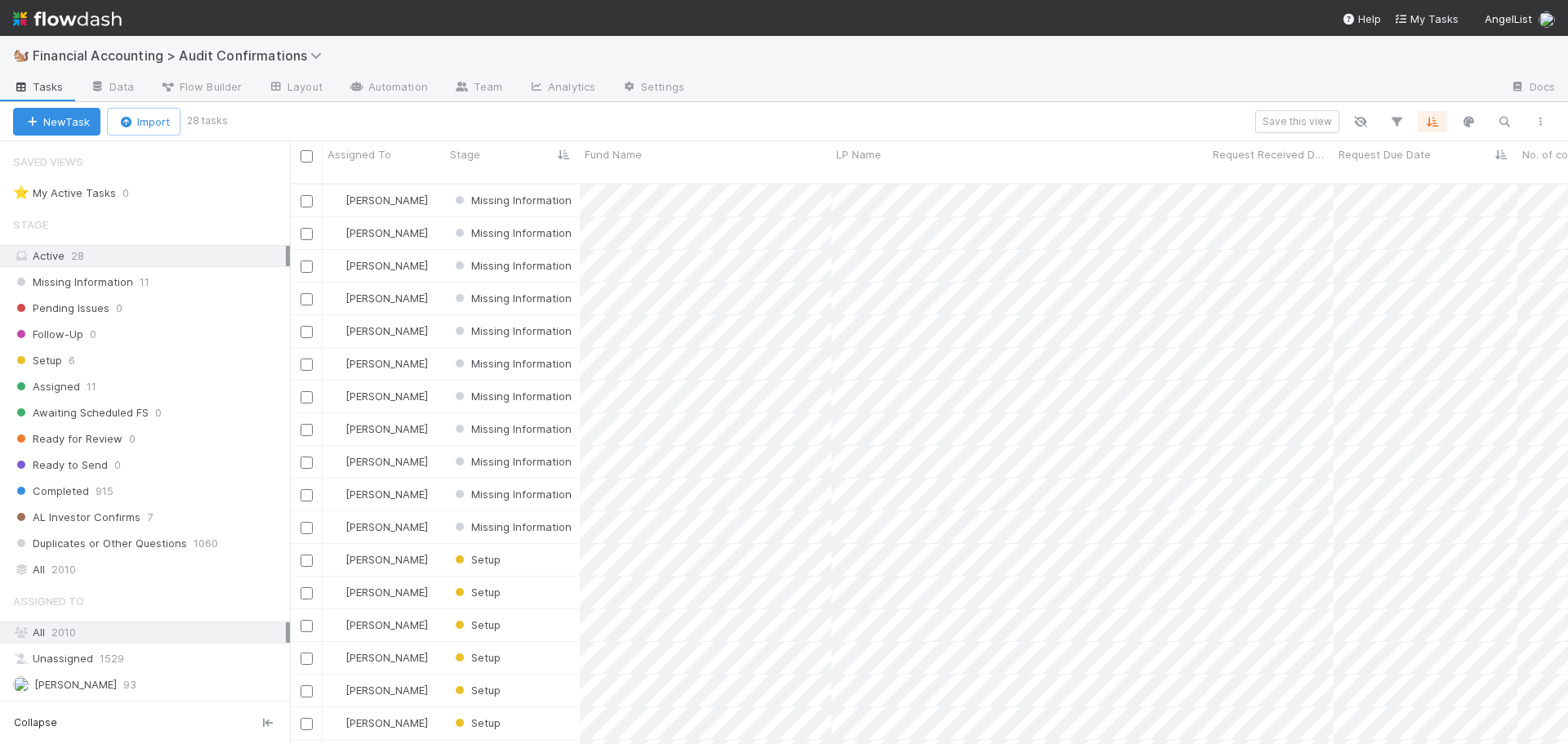
click at [966, 131] on div "Save this view" at bounding box center [891, 121] width 1333 height 23
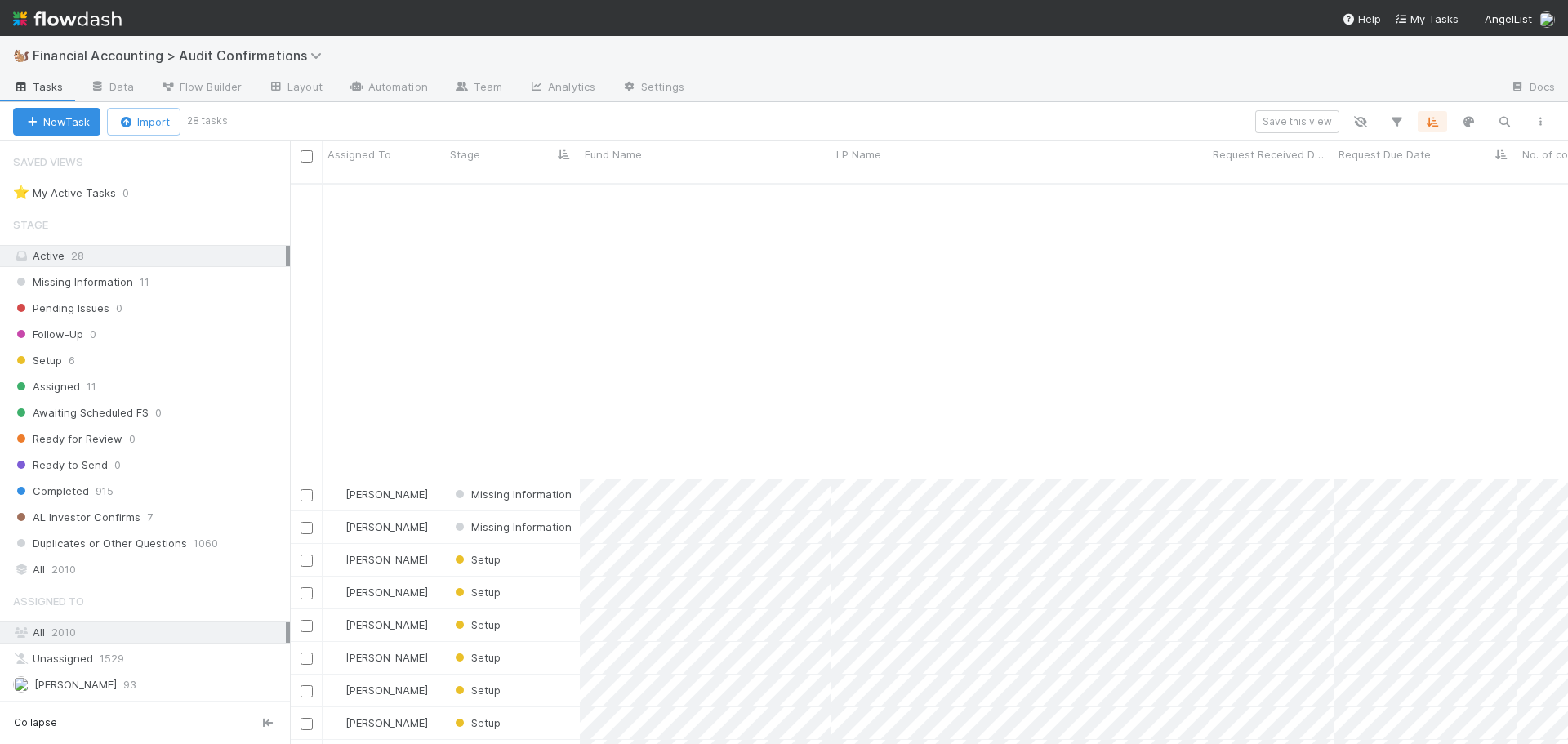
scroll to position [354, 0]
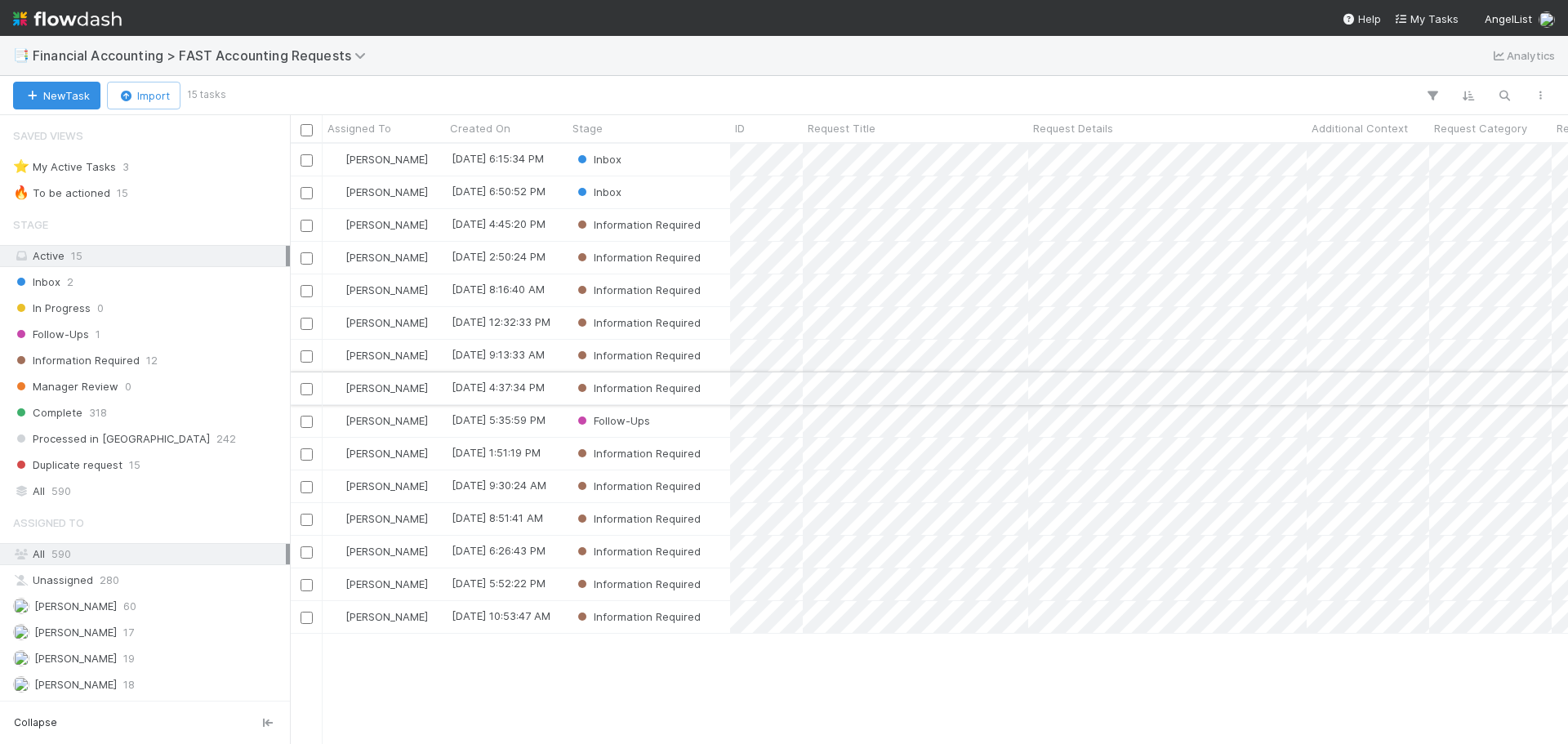
scroll to position [588, 1265]
click at [701, 427] on div "Follow-Ups" at bounding box center [648, 421] width 162 height 32
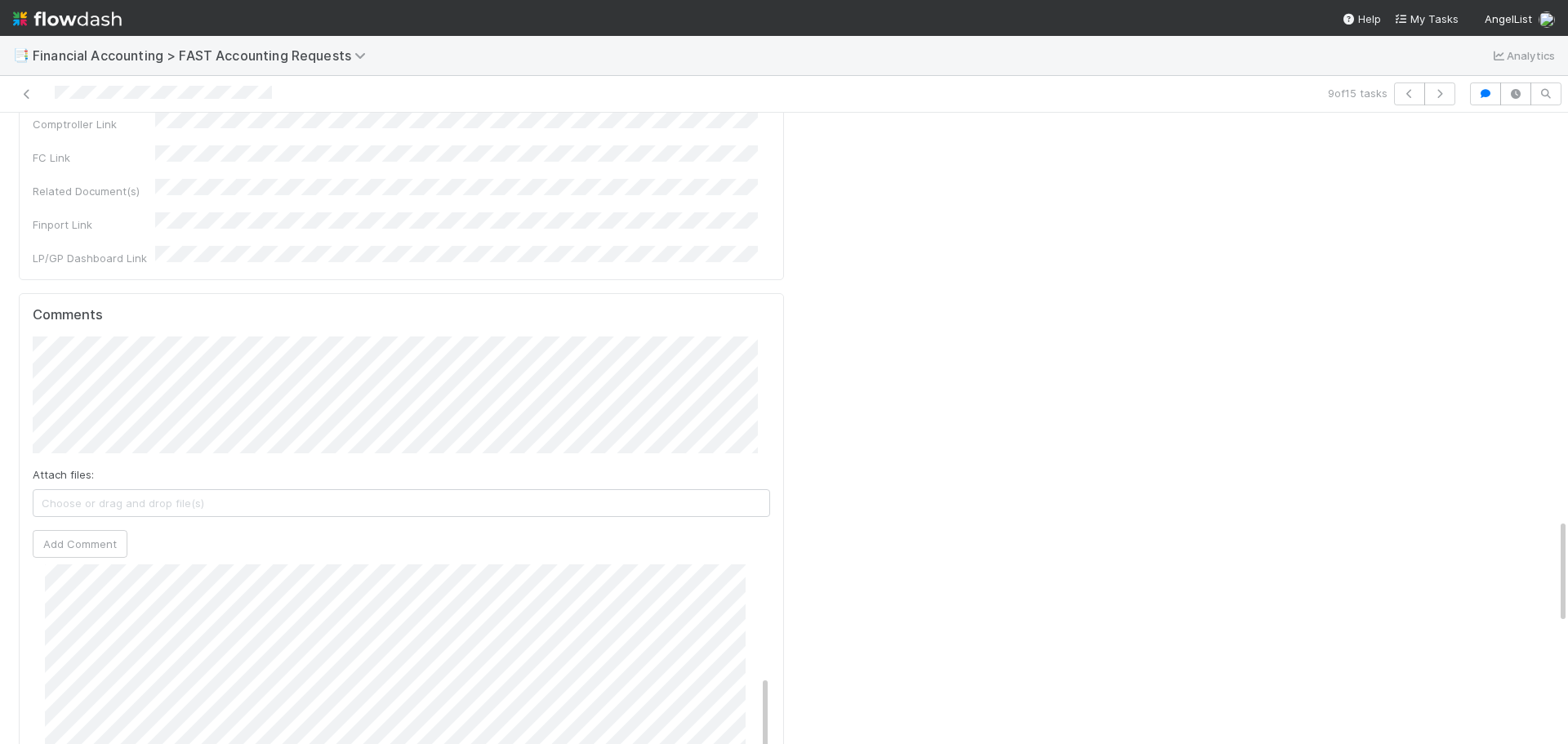
scroll to position [2369, 0]
click at [94, 612] on button "Add Comment" at bounding box center [80, 626] width 94 height 28
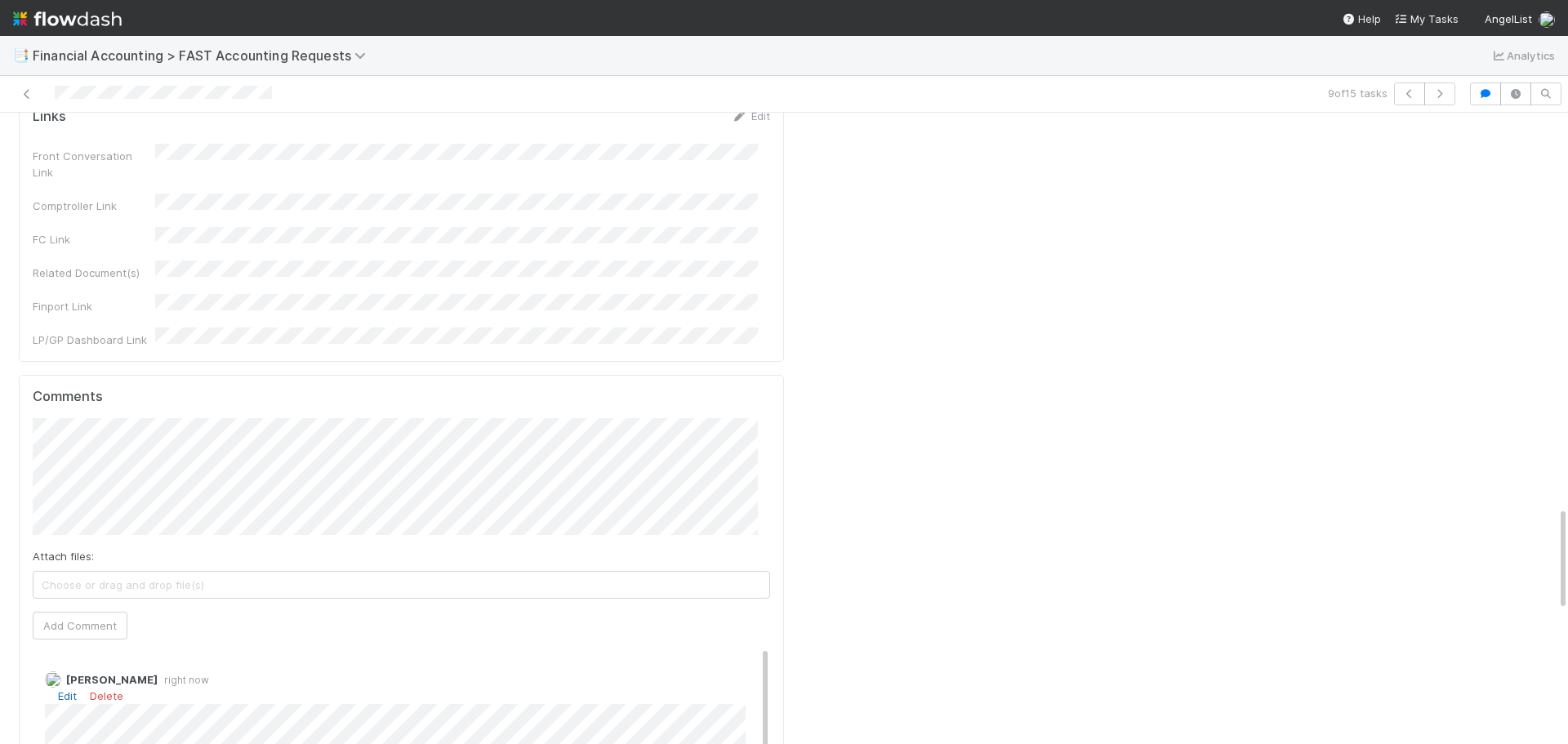
click at [68, 690] on link "Edit" at bounding box center [67, 696] width 18 height 13
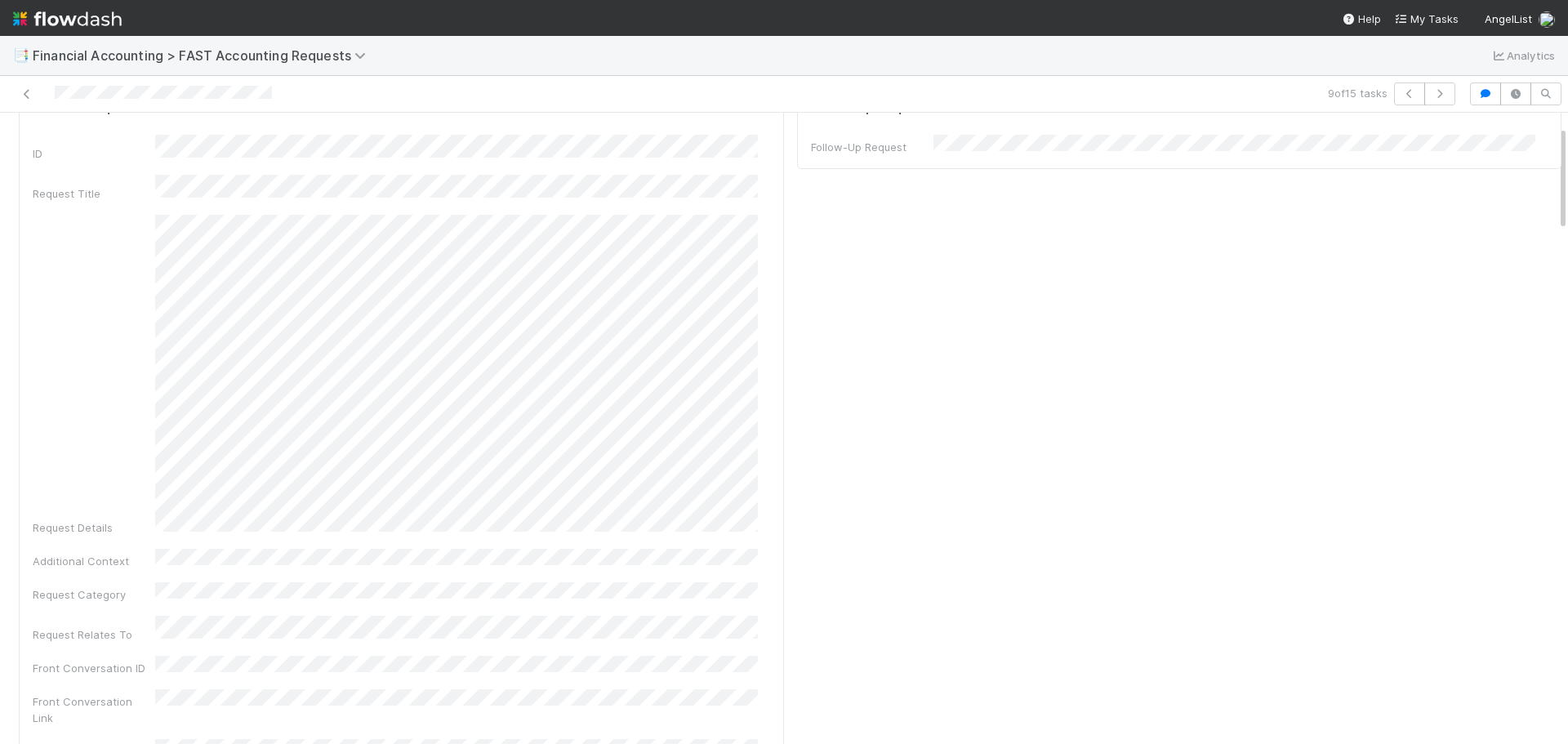
scroll to position [0, 0]
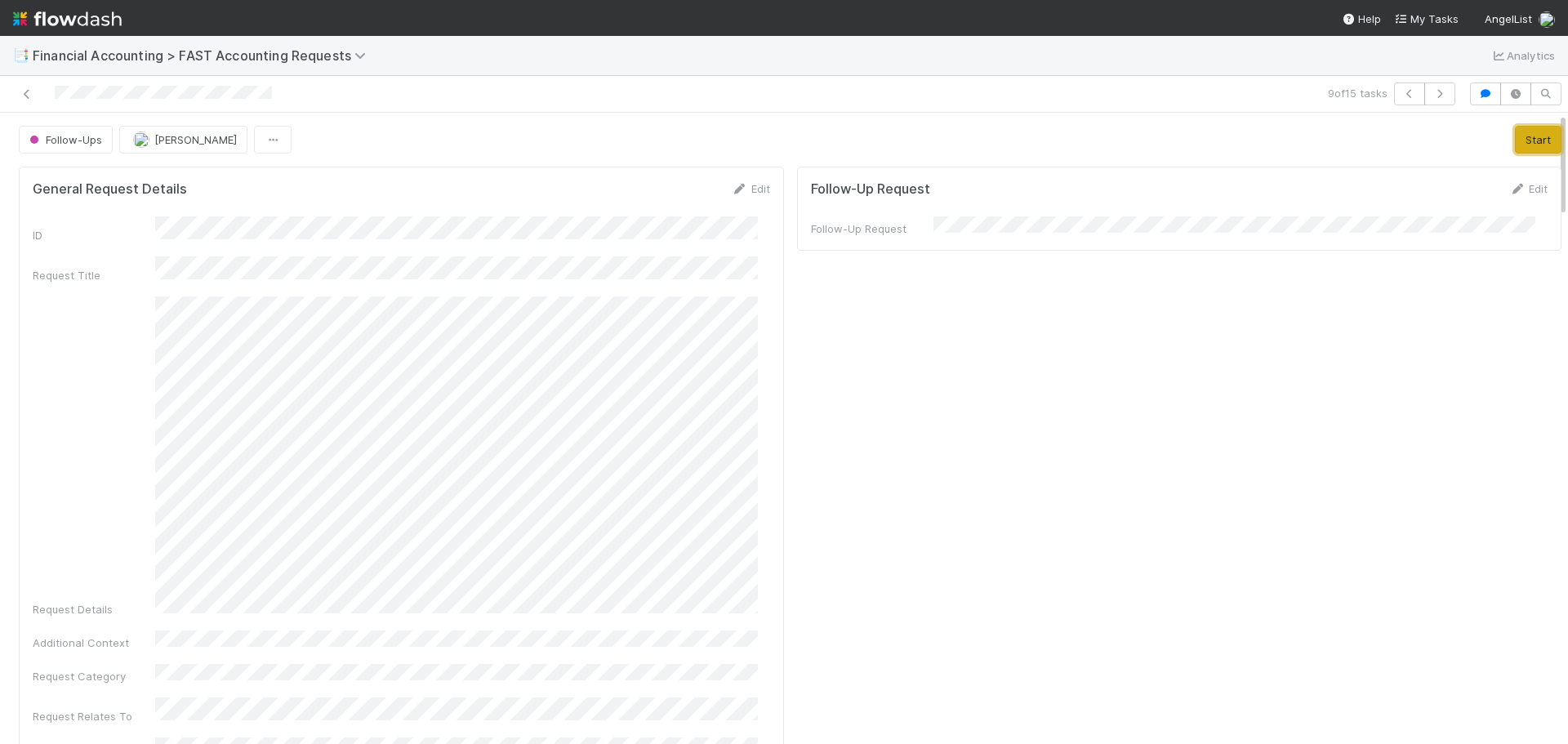
click at [1515, 130] on button "Start" at bounding box center [1538, 139] width 47 height 28
click at [1285, 134] on button "Complete" at bounding box center [1320, 139] width 71 height 28
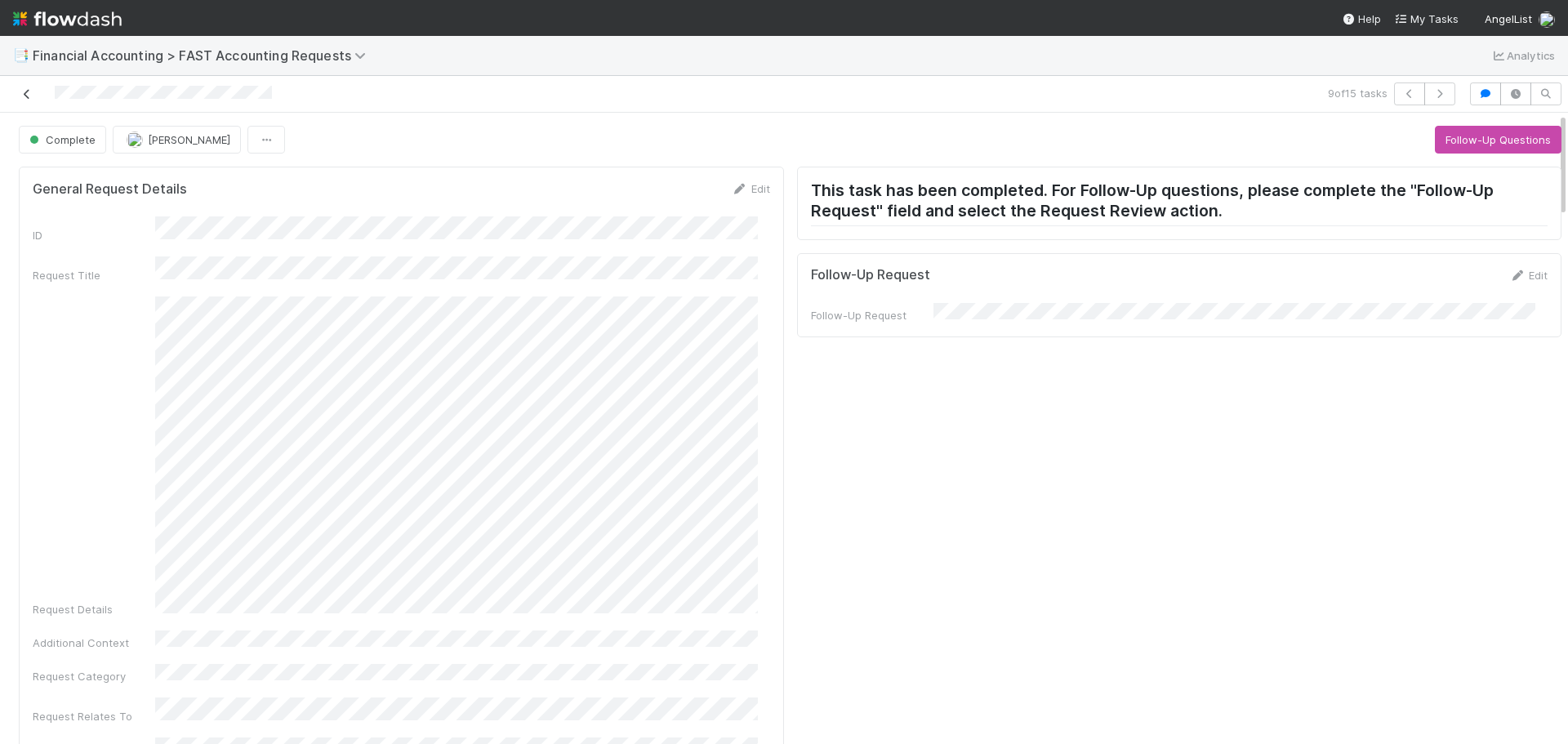
click at [24, 96] on icon at bounding box center [27, 94] width 17 height 11
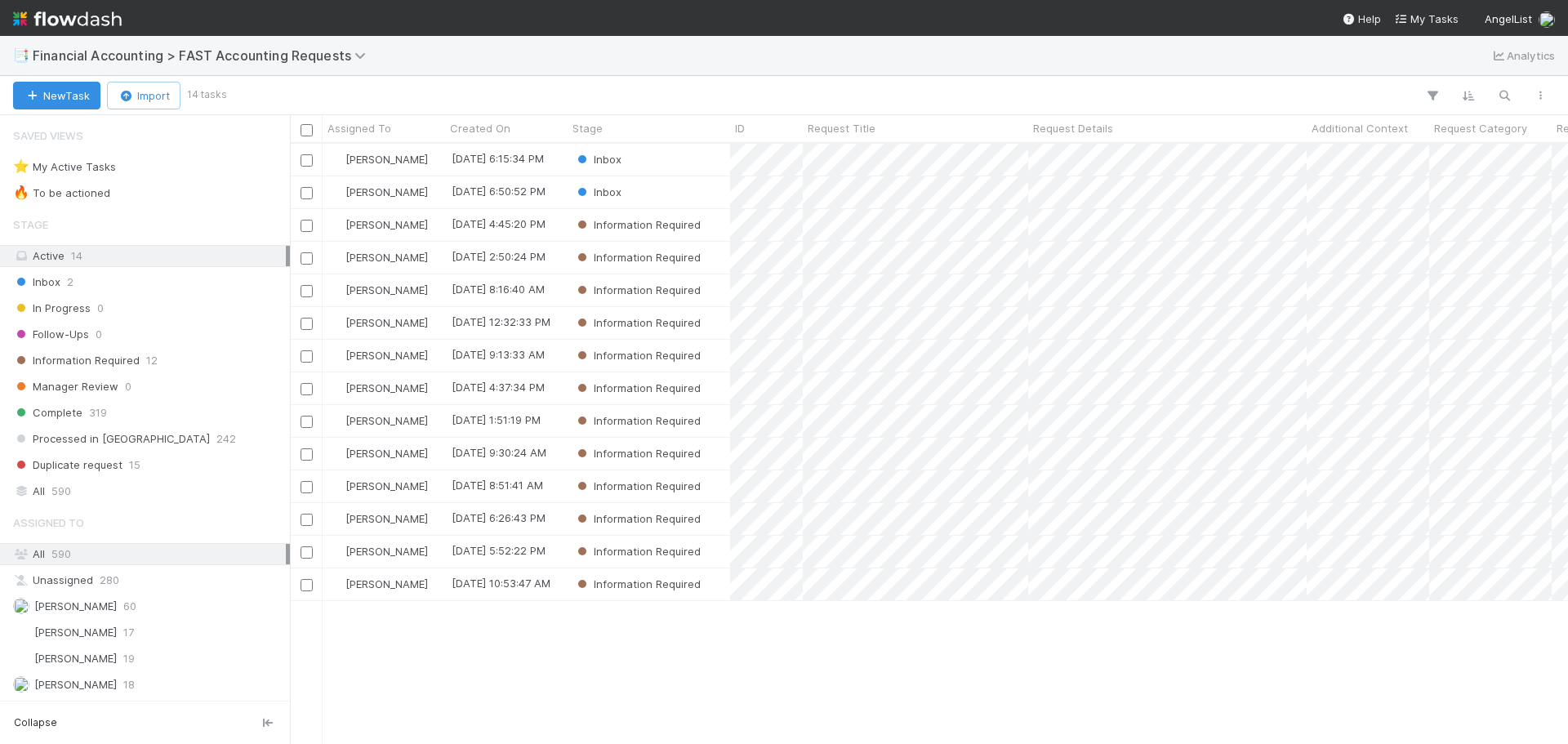
scroll to position [588, 1265]
click at [646, 190] on div "Inbox" at bounding box center [648, 192] width 162 height 32
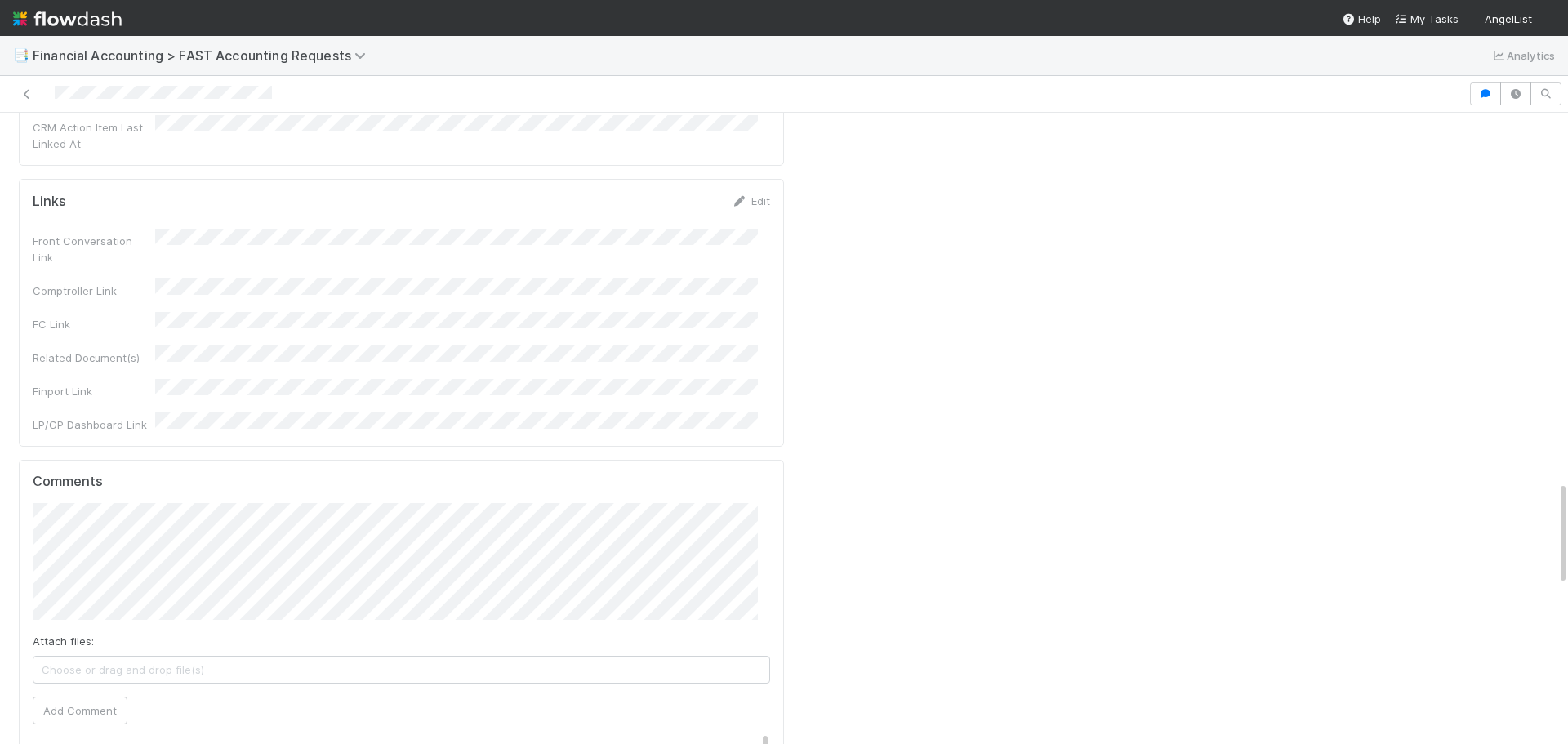
scroll to position [2205, 0]
